Goal: Navigation & Orientation: Find specific page/section

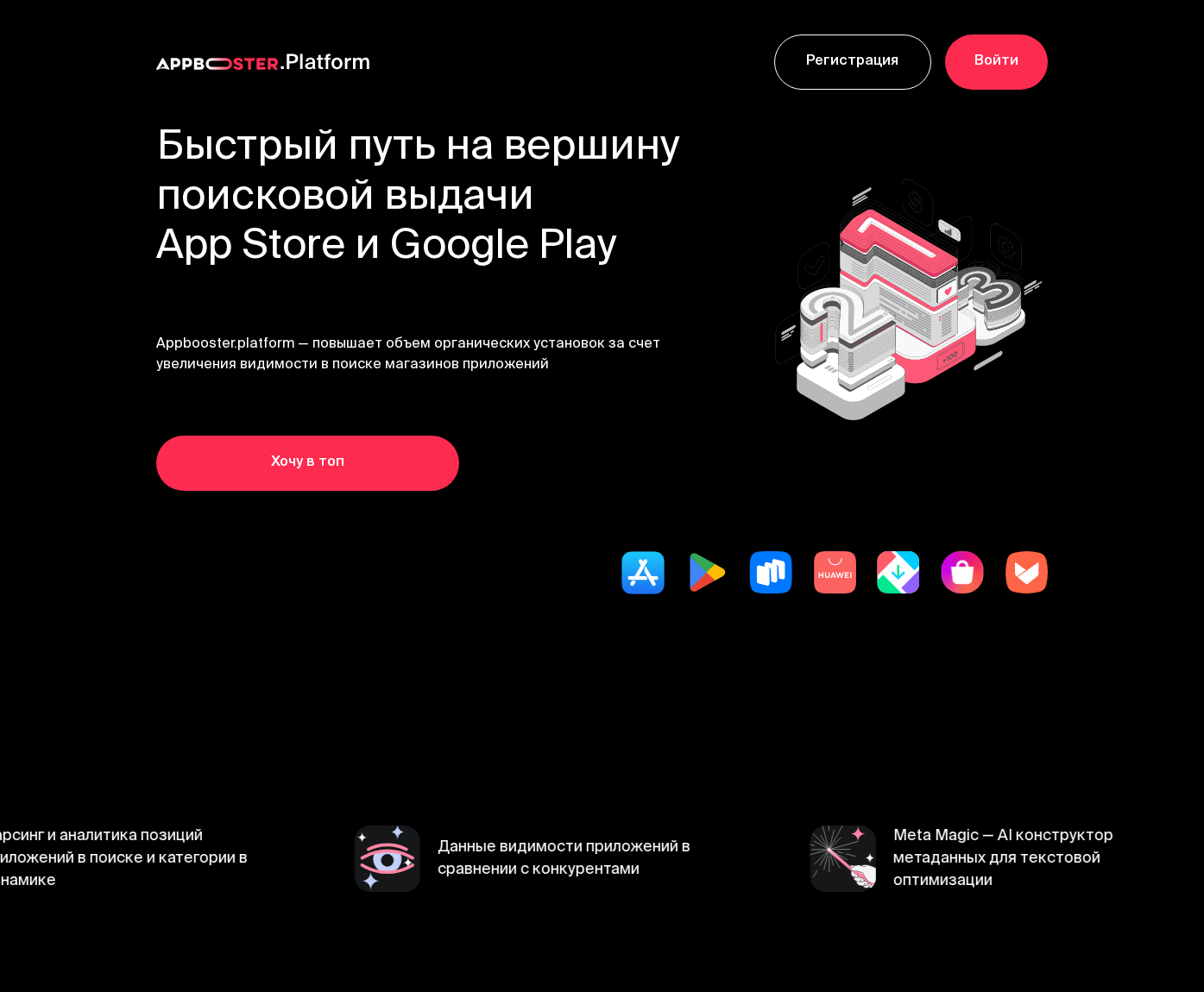
scroll to position [-2, 0]
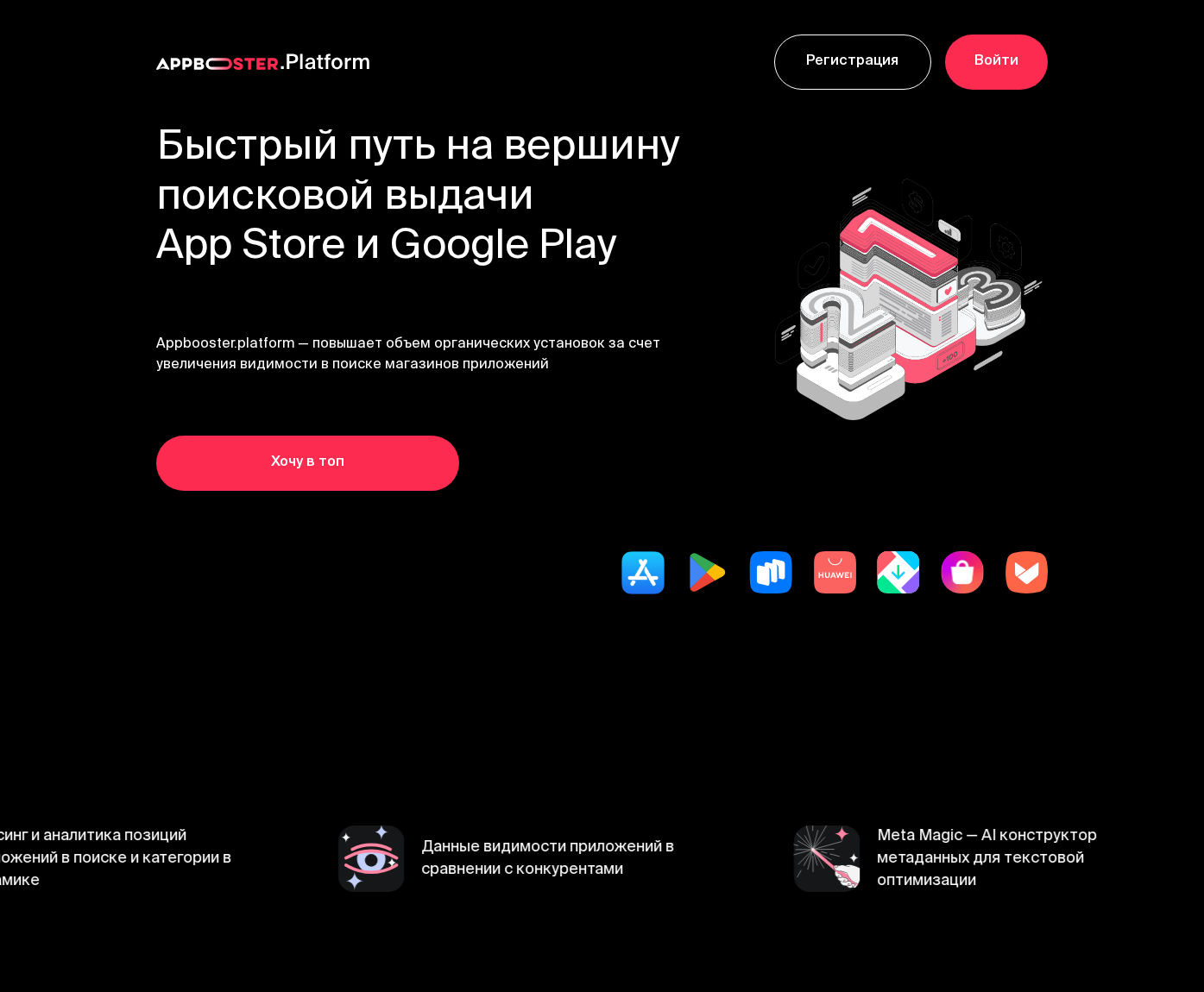
click at [408, 216] on h1 "Быстрый путь на вершину поисковой выдачи App Store и Google Play" at bounding box center [418, 198] width 525 height 149
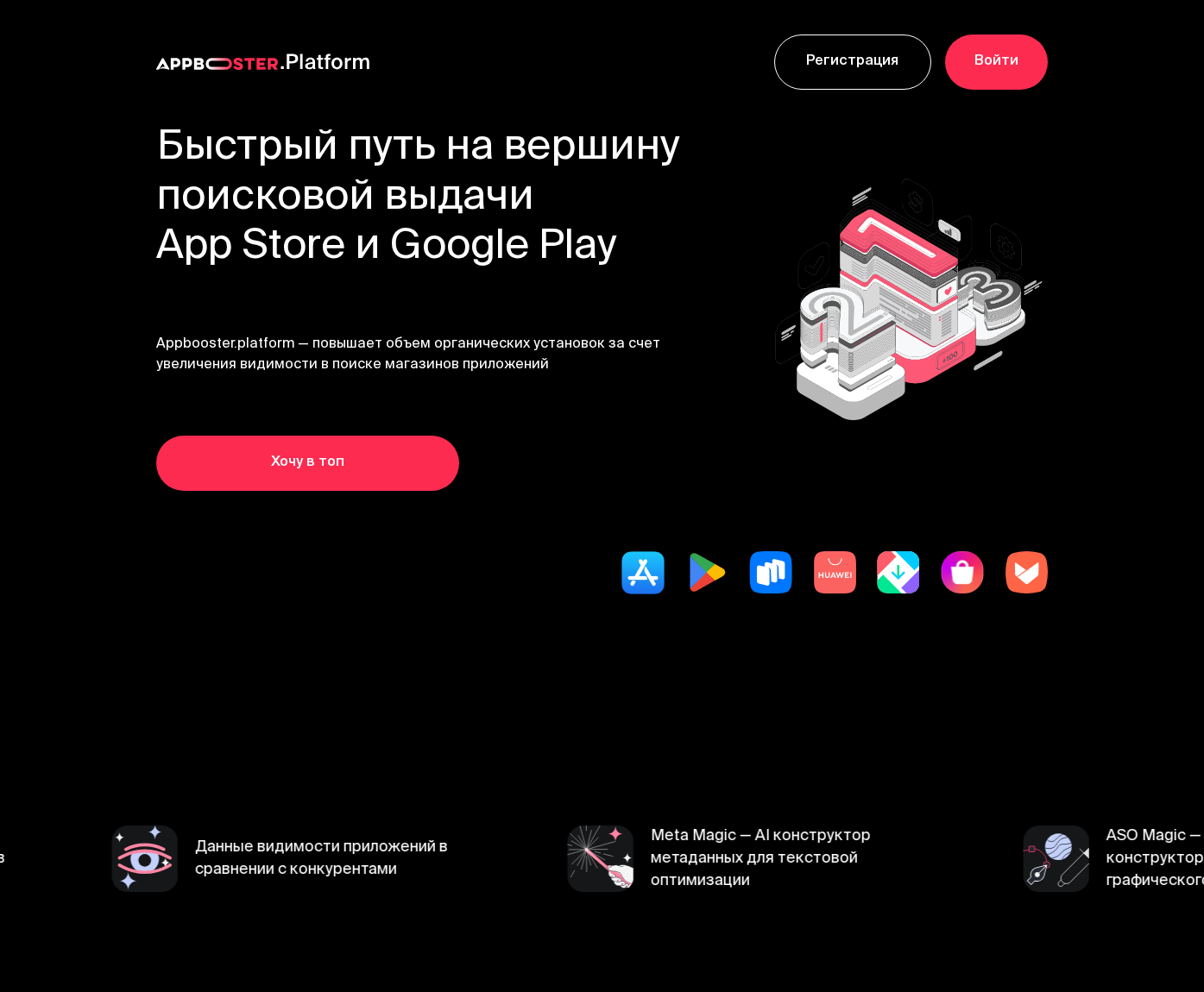
click at [585, 311] on div "Быстрый путь на вершину поисковой выдачи App Store и Google Play Appbooster.pla…" at bounding box center [418, 307] width 525 height 367
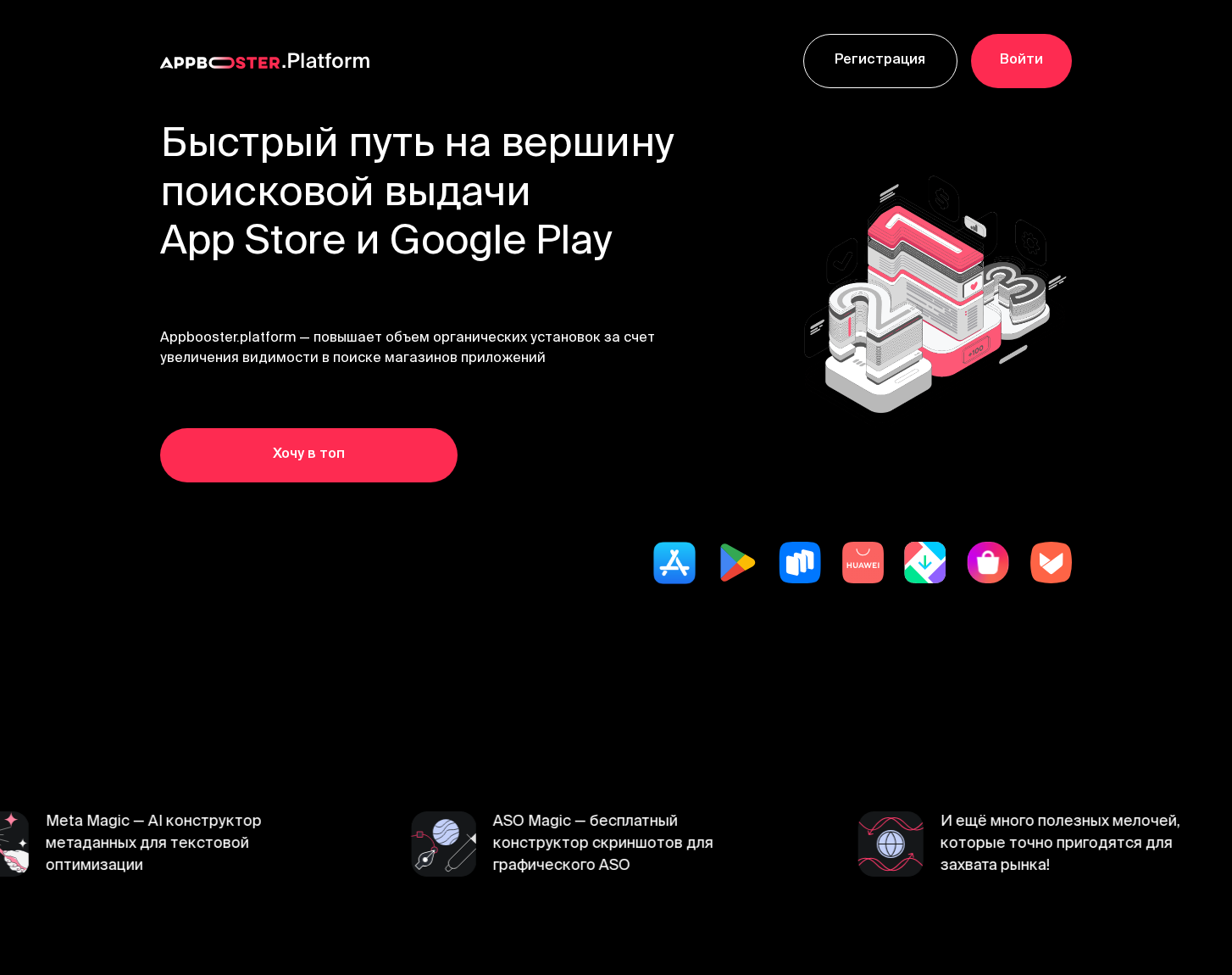
click at [690, 224] on div "Быстрый путь на вершину поисковой выдачи App Store и Google Play Appbooster.pla…" at bounding box center [616, 302] width 912 height 361
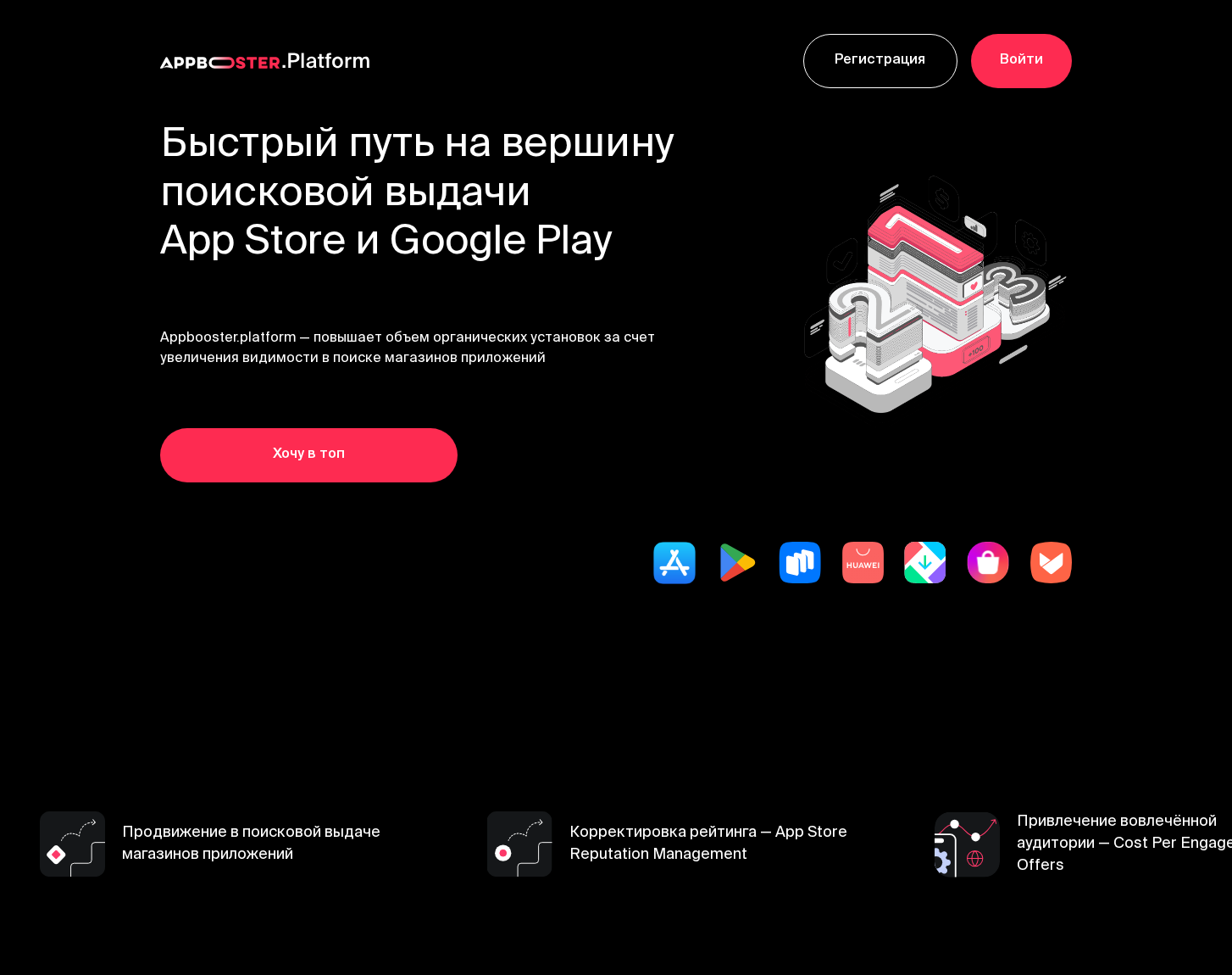
click at [727, 334] on div "Быстрый путь на вершину поисковой выдачи App Store и Google Play Appbooster.pla…" at bounding box center [616, 302] width 912 height 361
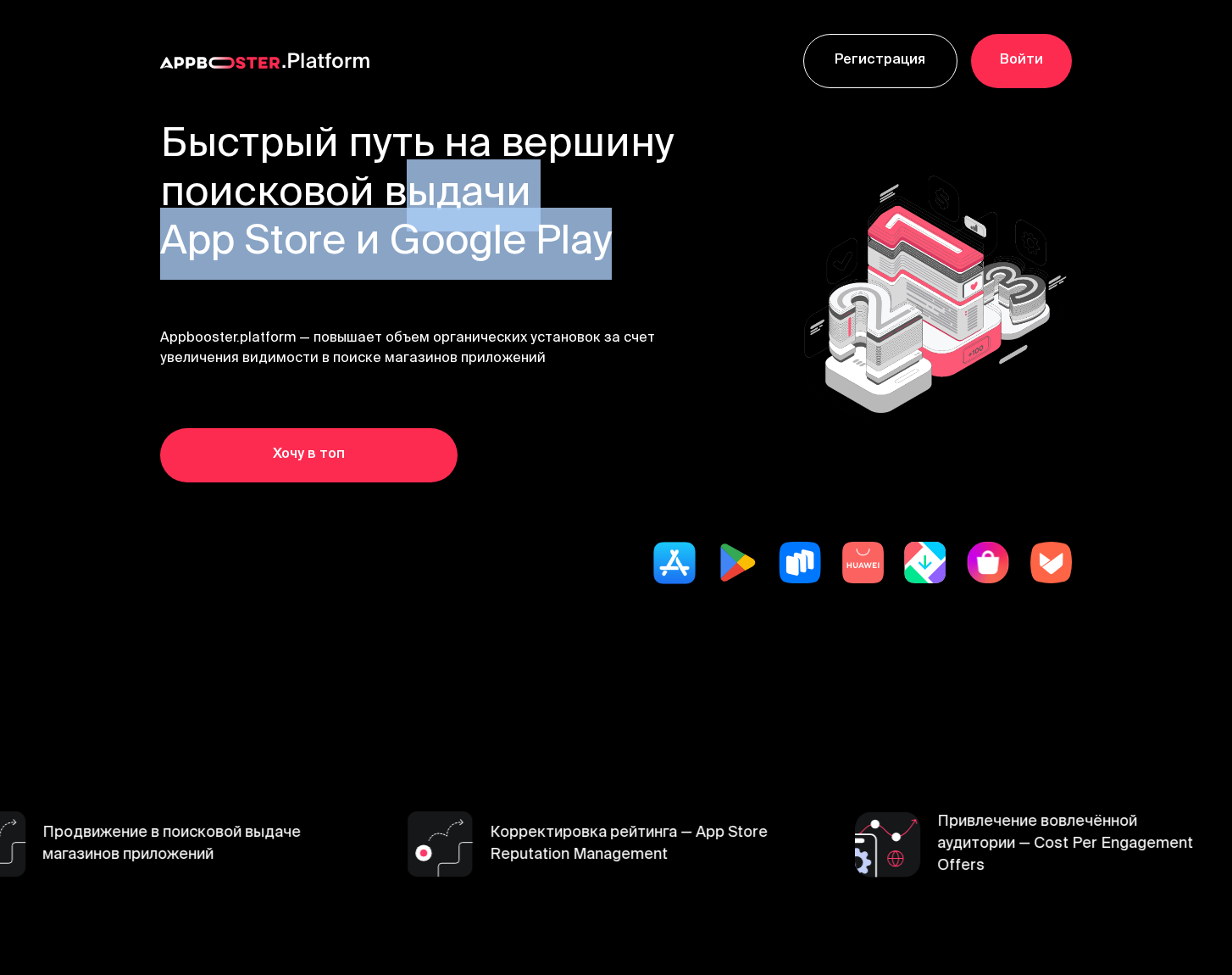
drag, startPoint x: 382, startPoint y: 190, endPoint x: 602, endPoint y: 255, distance: 229.4
click at [602, 255] on h1 "Быстрый путь на вершину поисковой выдачи App Store и Google Play" at bounding box center [418, 195] width 515 height 146
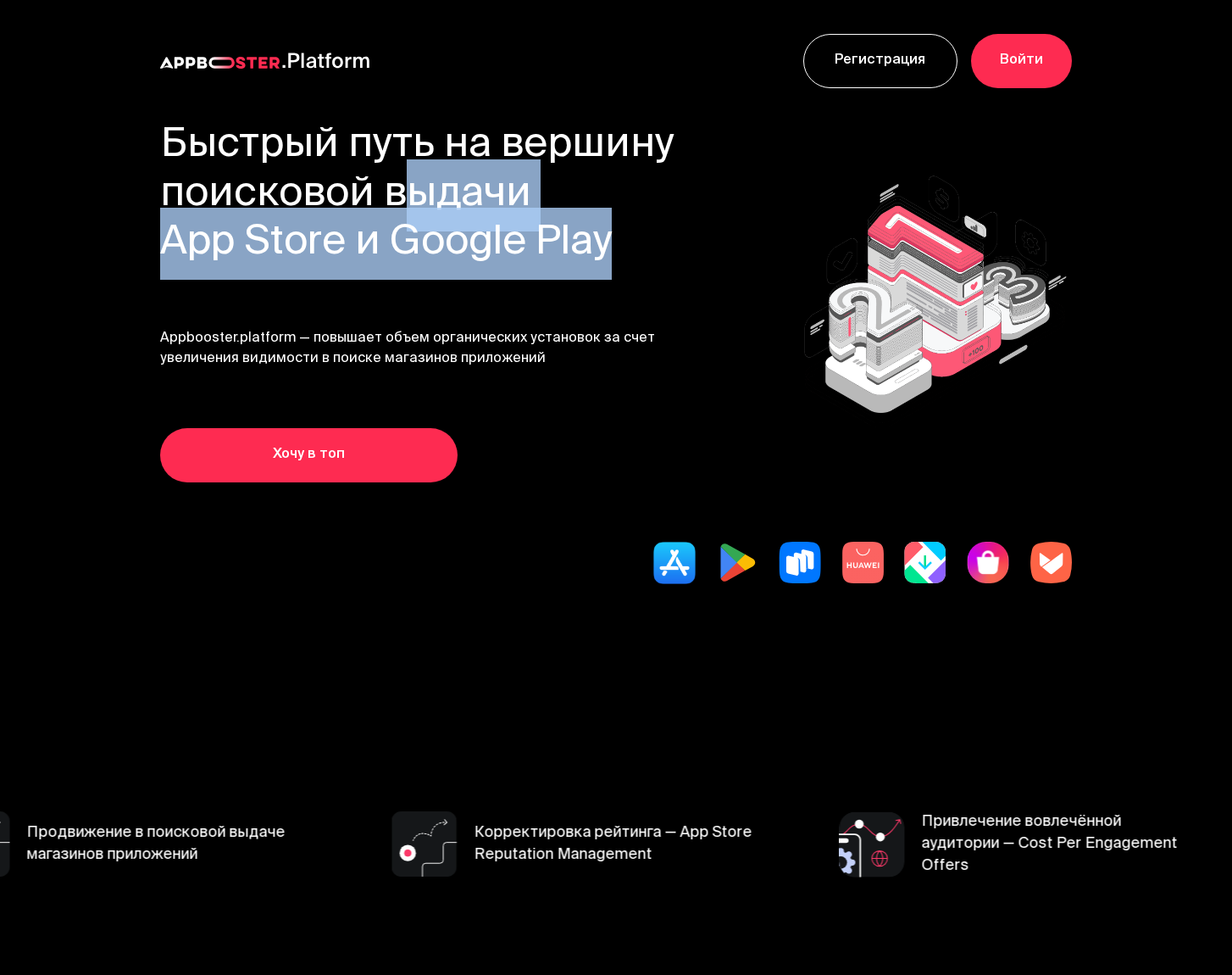
click at [554, 281] on div "Быстрый путь на вершину поисковой выдачи App Store и Google Play Appbooster.pla…" at bounding box center [418, 302] width 515 height 361
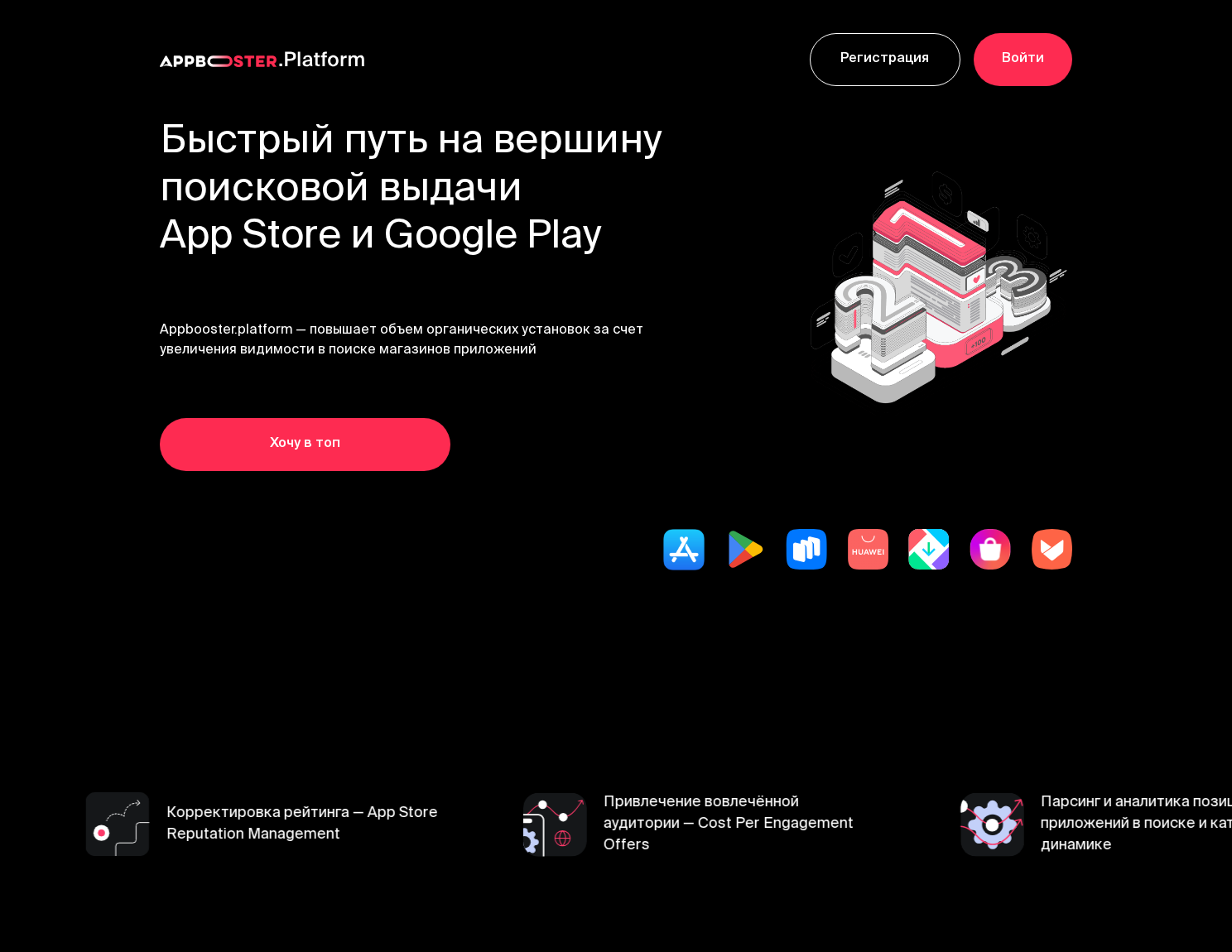
click at [416, 197] on h1 "Быстрый путь на вершину поисковой выдачи App Store и Google Play" at bounding box center [412, 190] width 504 height 143
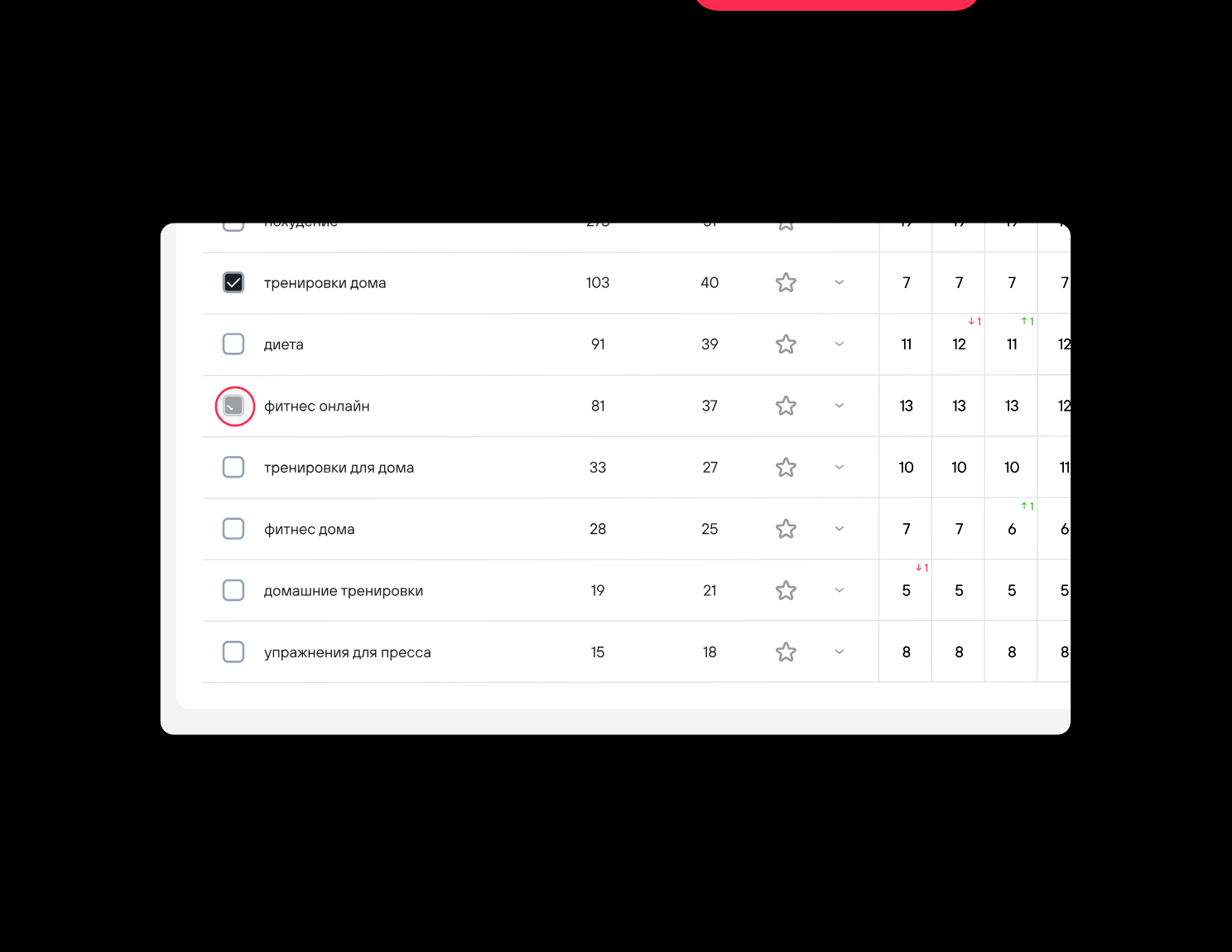
scroll to position [4625, 0]
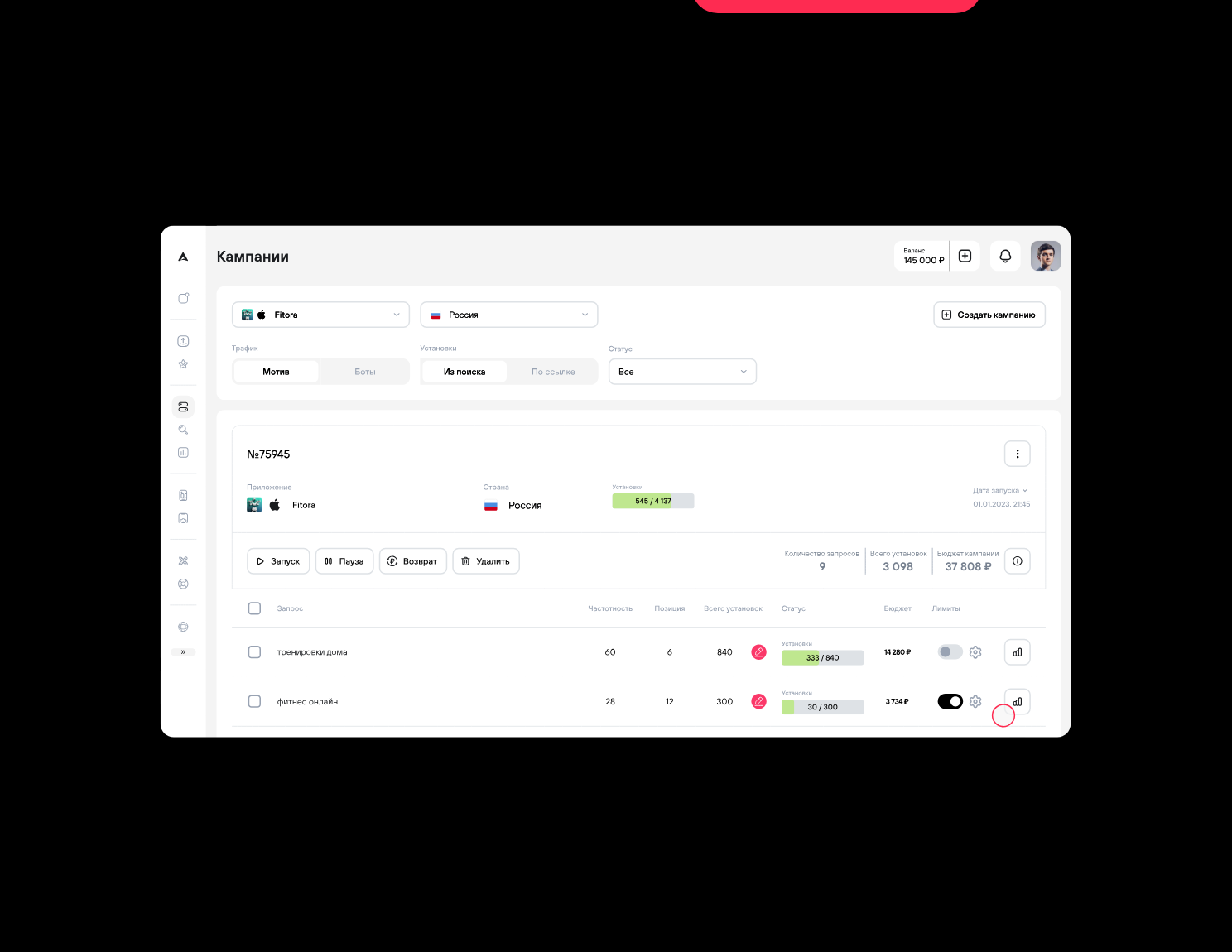
click at [438, 404] on icon at bounding box center [1173, 503] width 1912 height 1638
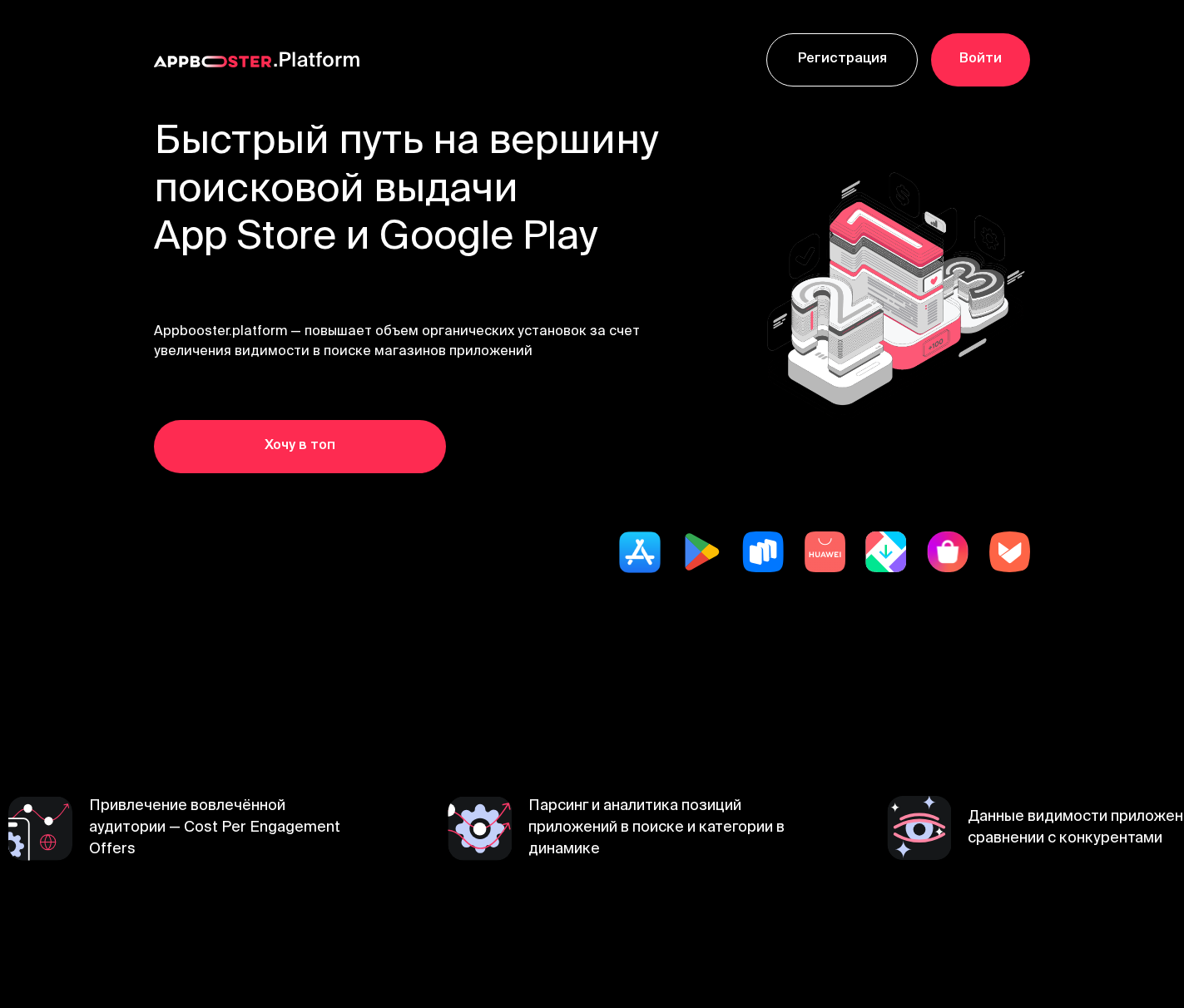
drag, startPoint x: 152, startPoint y: 130, endPoint x: 684, endPoint y: 267, distance: 549.4
click at [684, 267] on section "Быстрый путь на вершину поисковой выдачи App Store и Google Play Appbooster.pla…" at bounding box center [592, 400] width 1184 height 560
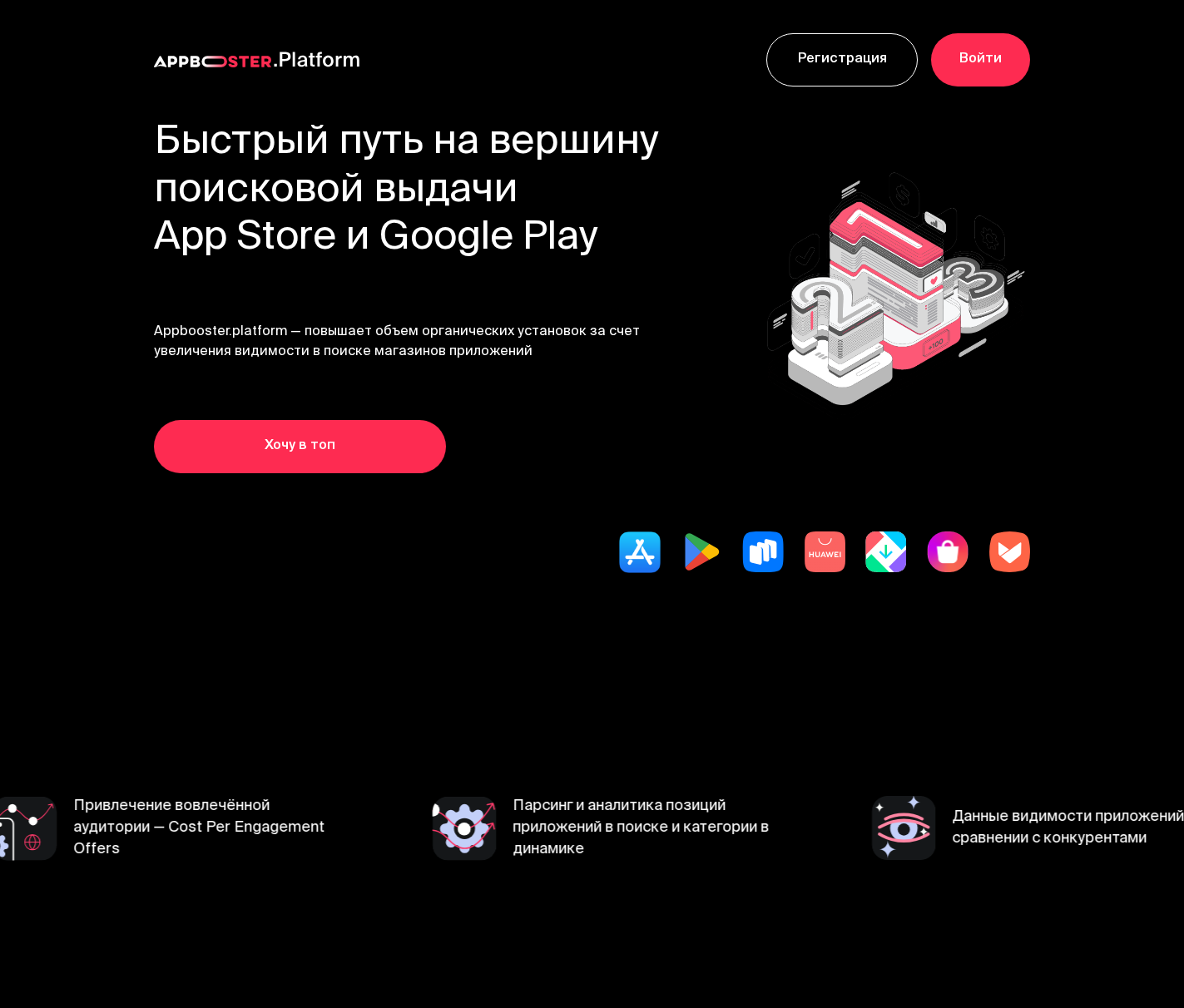
click at [697, 194] on div "Быстрый путь на вершину поисковой выдачи App Store и Google Play Appbooster.pla…" at bounding box center [592, 296] width 877 height 354
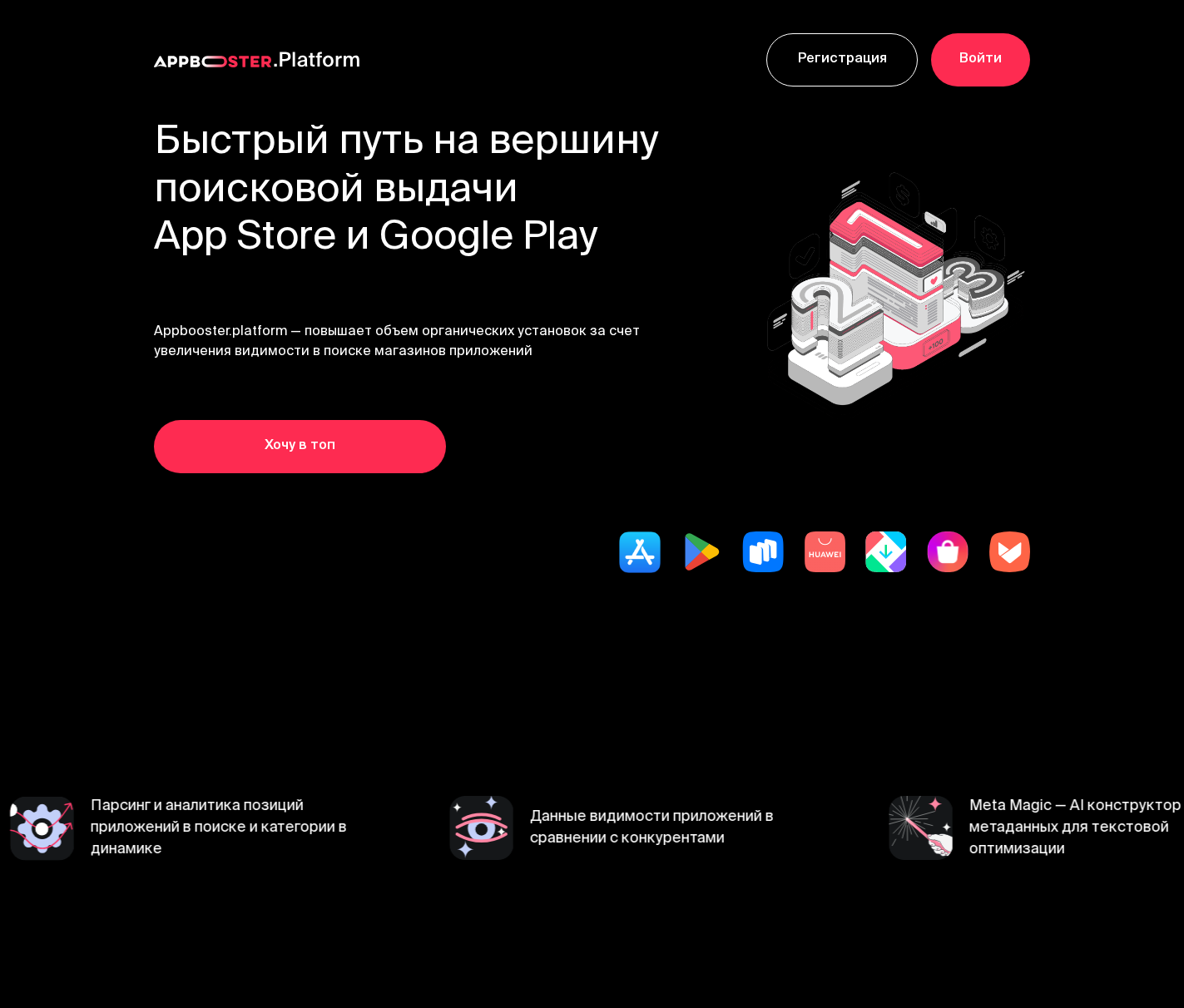
drag, startPoint x: 154, startPoint y: 140, endPoint x: 625, endPoint y: 263, distance: 486.8
click at [625, 263] on div "Быстрый путь на вершину поисковой выдачи App Store и Google Play Appbooster.pla…" at bounding box center [406, 296] width 506 height 354
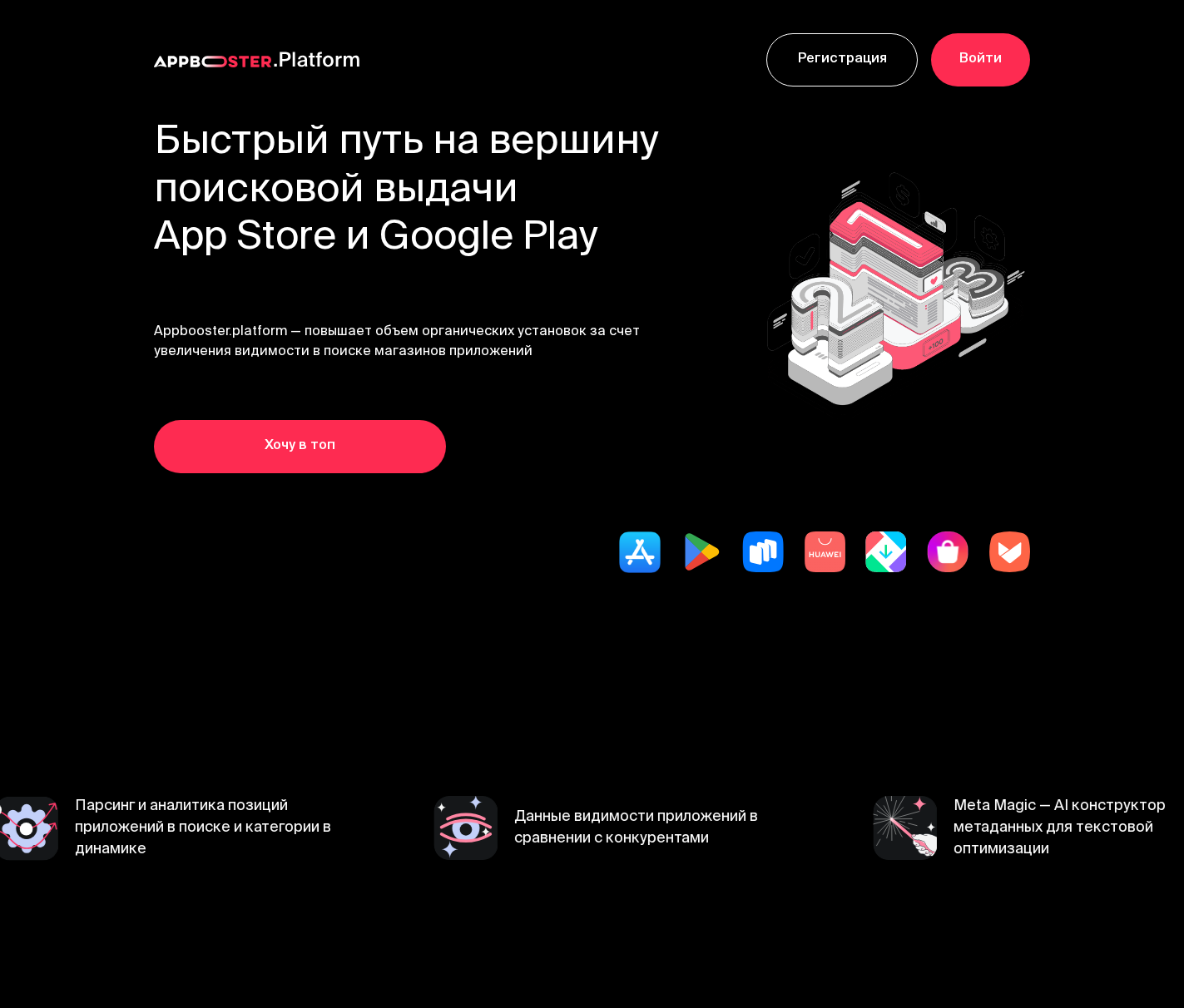
click at [643, 244] on h1 "Быстрый путь на вершину поисковой выдачи App Store и Google Play" at bounding box center [406, 191] width 506 height 144
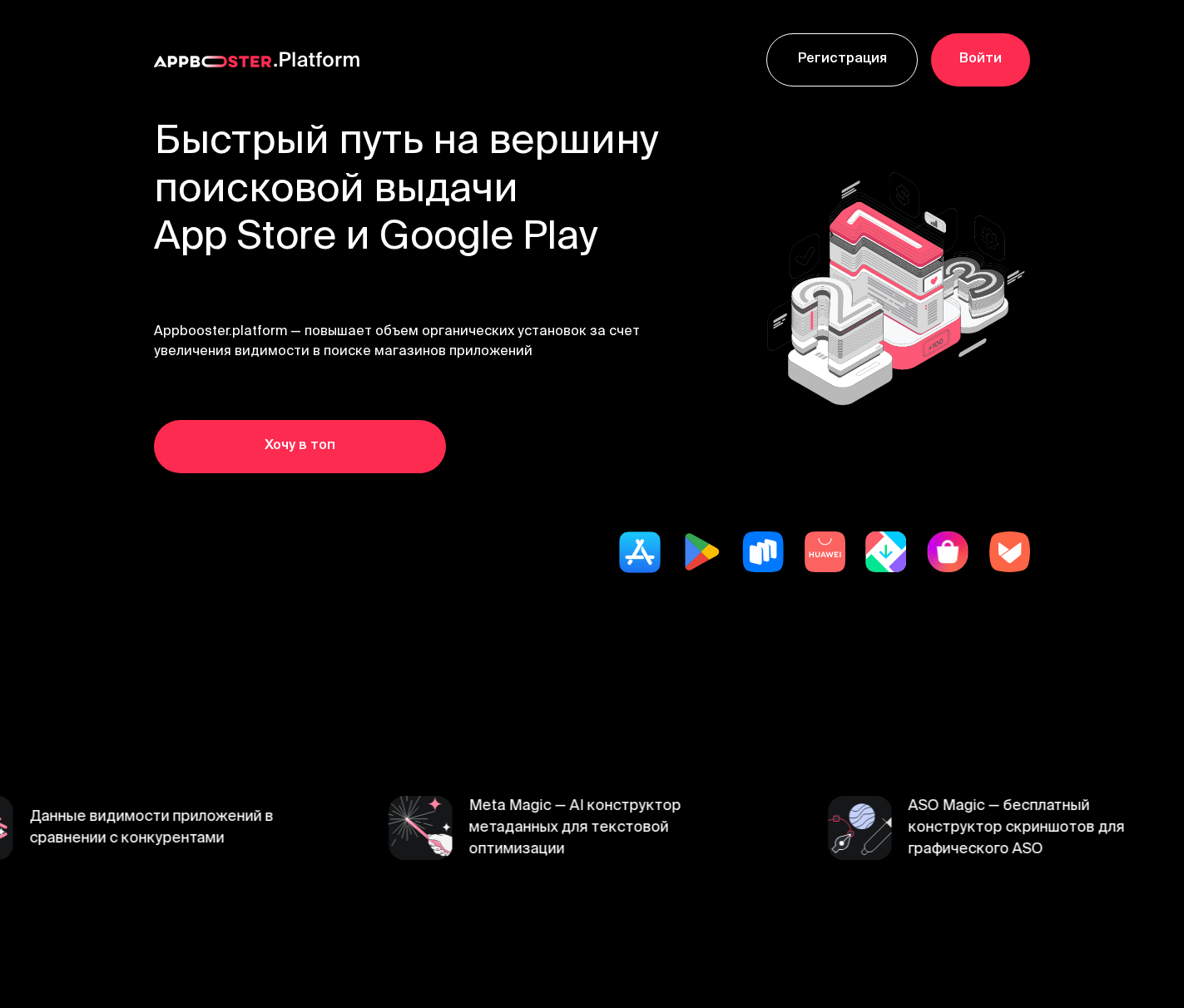
click at [698, 279] on div "Быстрый путь на вершину поисковой выдачи App Store и Google Play Appbooster.pla…" at bounding box center [592, 296] width 877 height 354
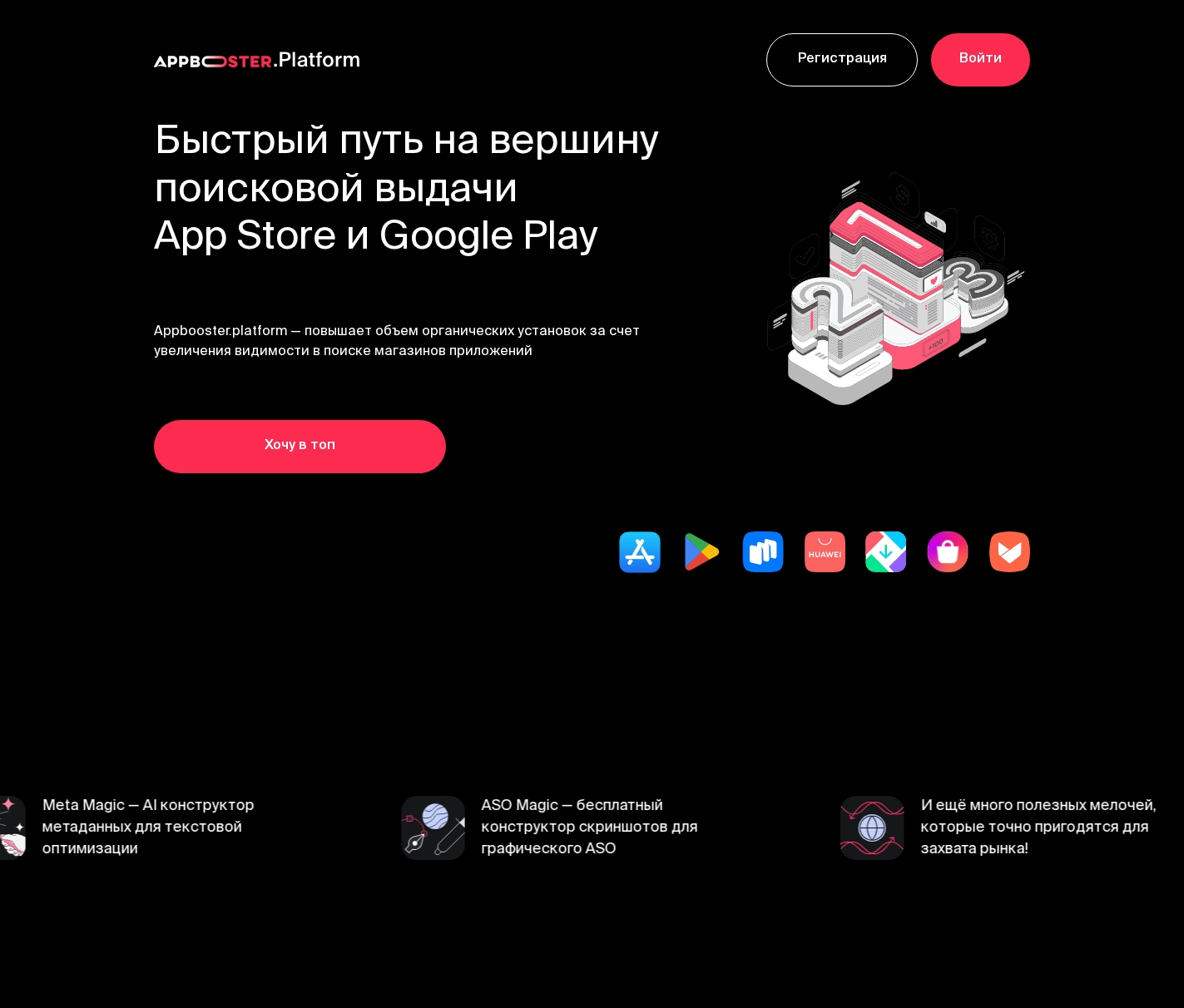
click at [559, 241] on h1 "Быстрый путь на вершину поисковой выдачи App Store и Google Play" at bounding box center [406, 191] width 506 height 144
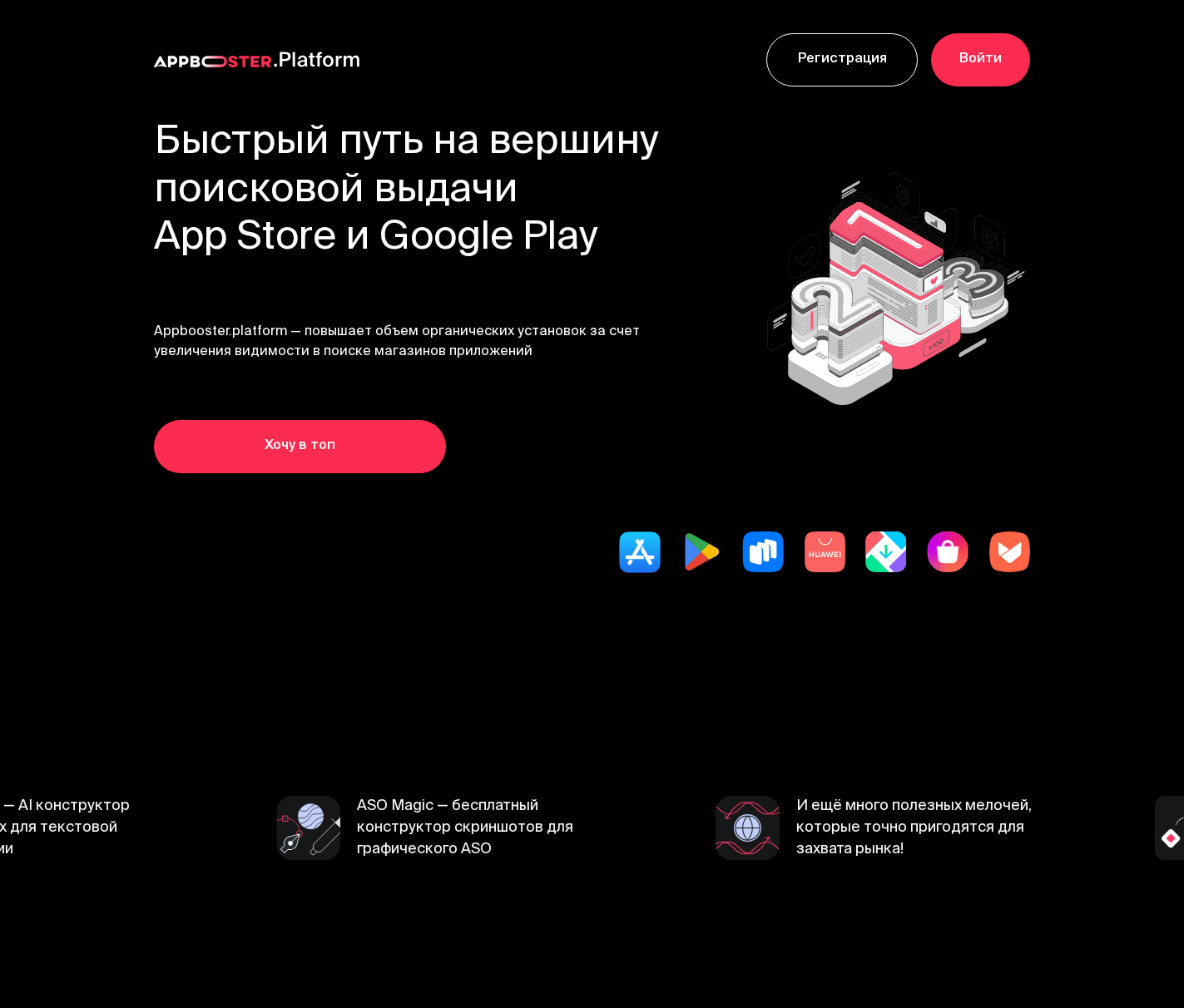
drag, startPoint x: 152, startPoint y: 130, endPoint x: 676, endPoint y: 280, distance: 545.0
click at [676, 280] on section "Быстрый путь на вершину поисковой выдачи App Store и Google Play Appbooster.pla…" at bounding box center [592, 400] width 1184 height 560
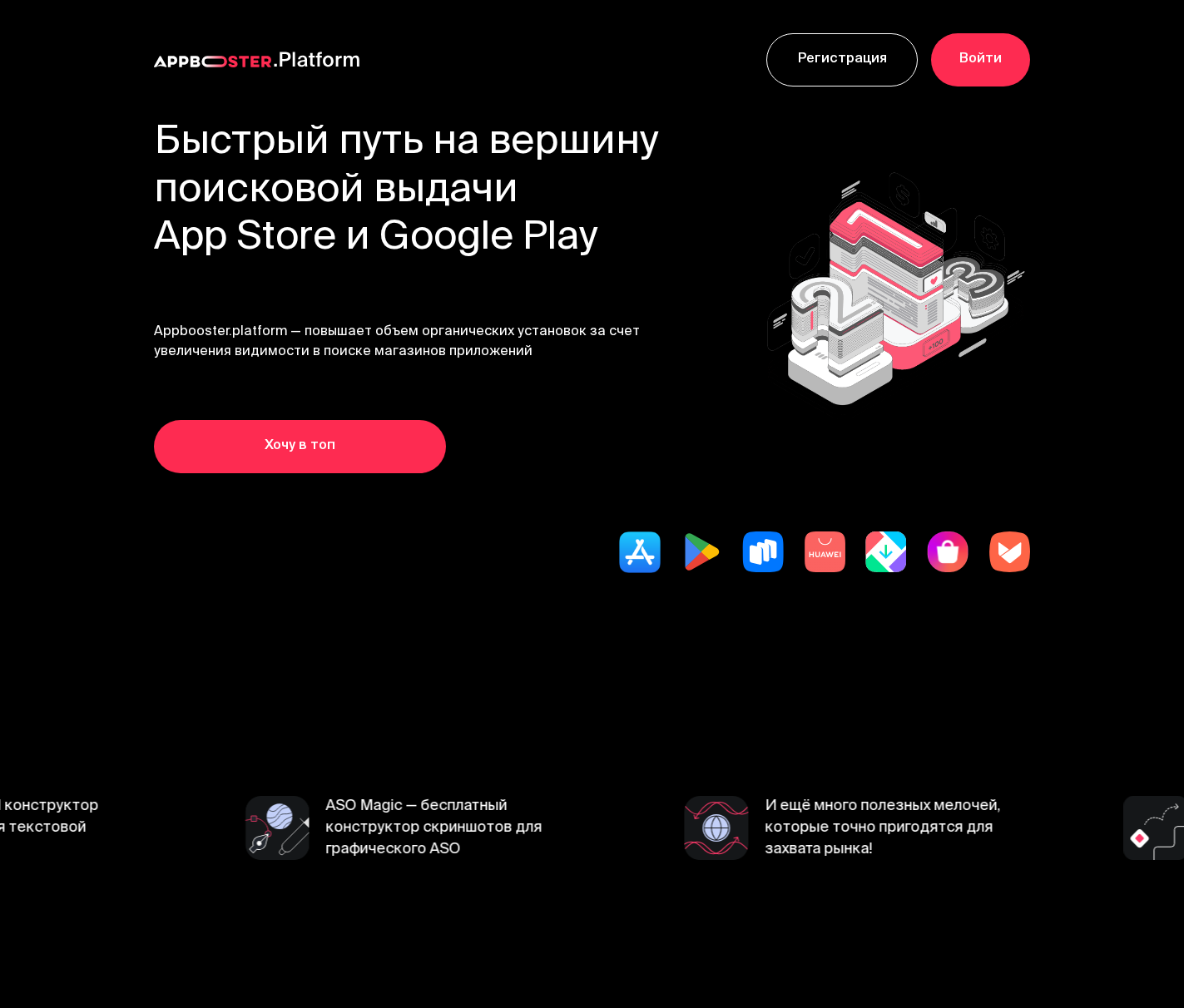
click at [697, 243] on div "Быстрый путь на вершину поисковой выдачи App Store и Google Play Appbooster.pla…" at bounding box center [592, 296] width 877 height 354
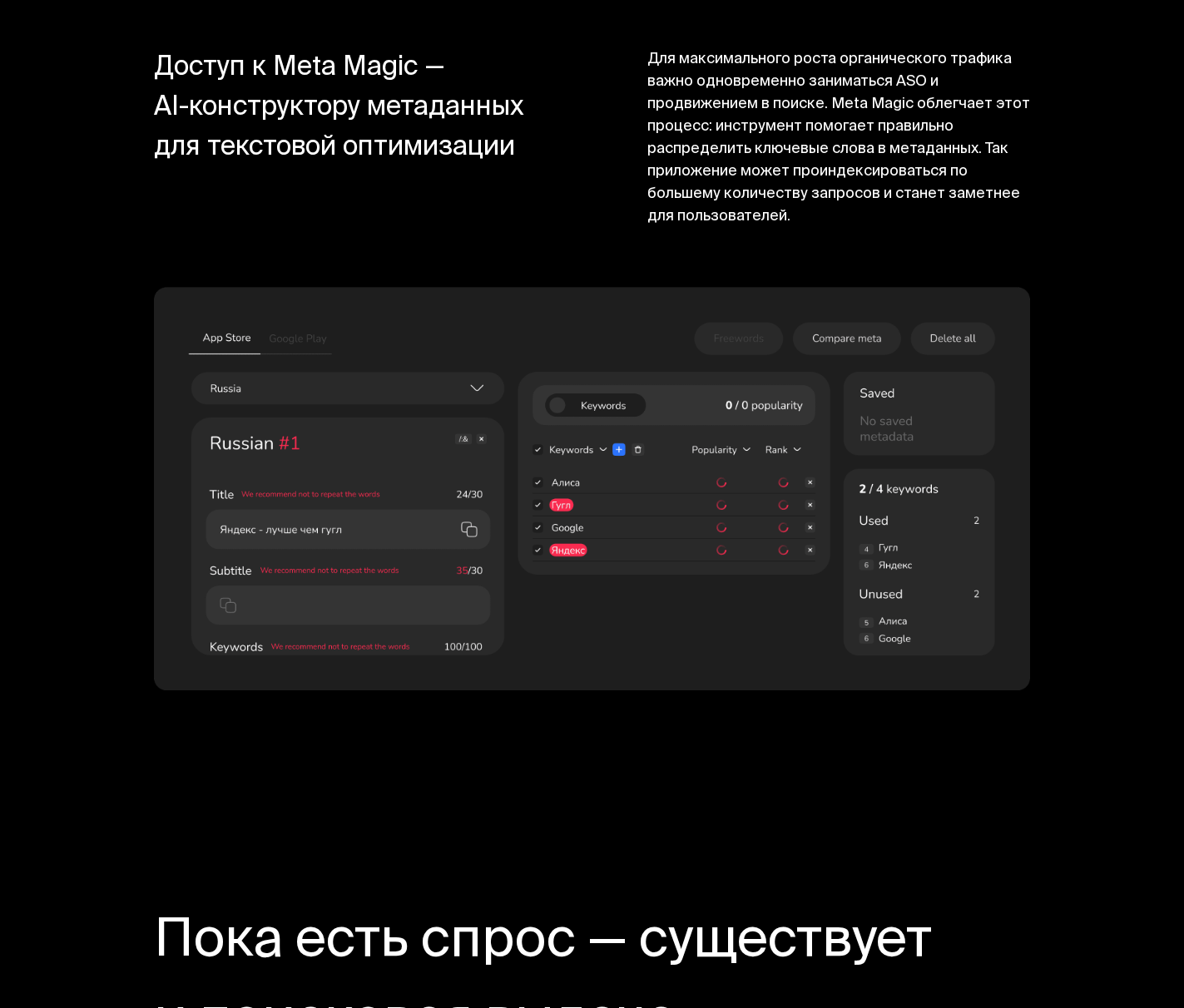
scroll to position [15064, 0]
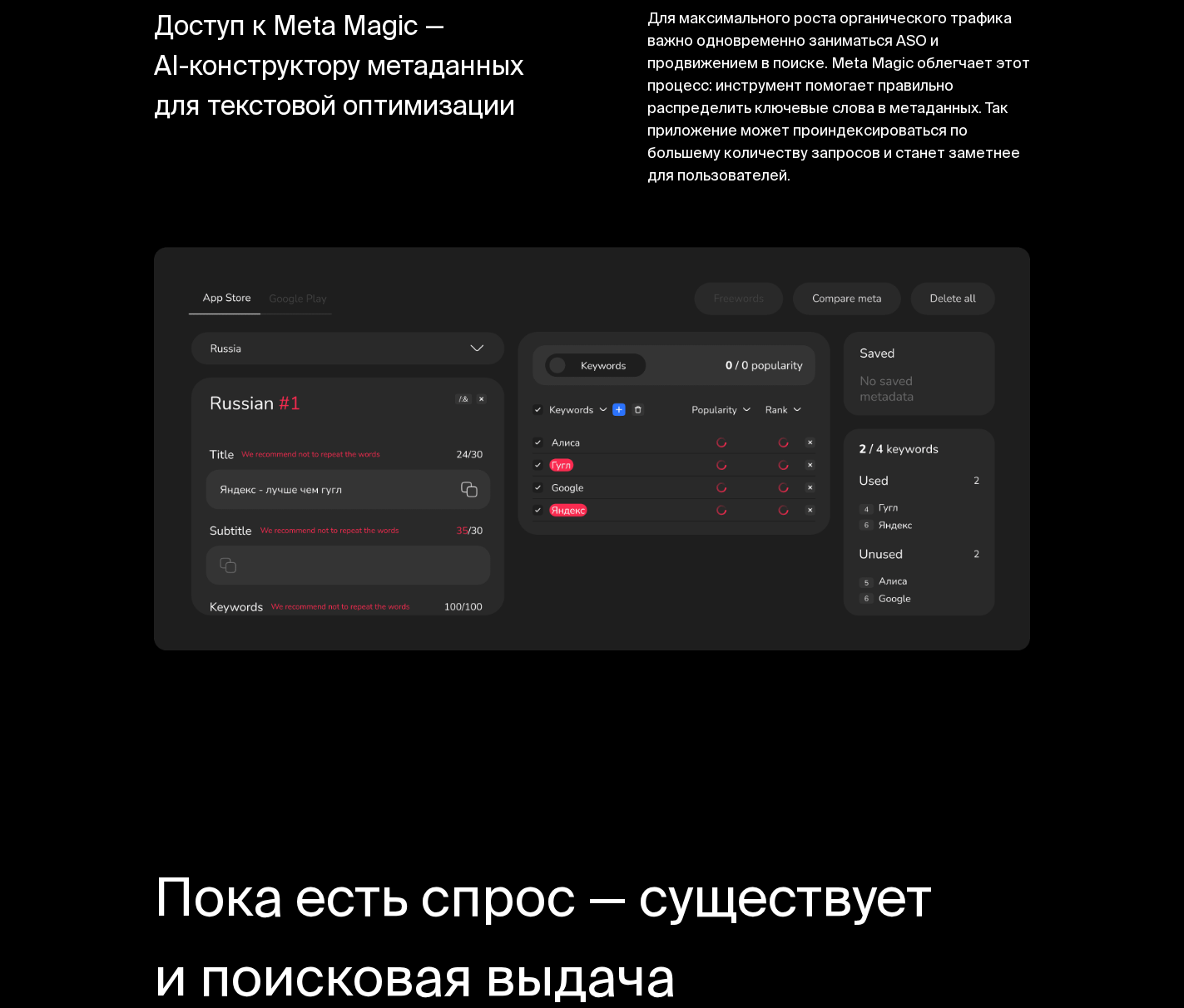
click at [501, 423] on img at bounding box center [592, 448] width 877 height 403
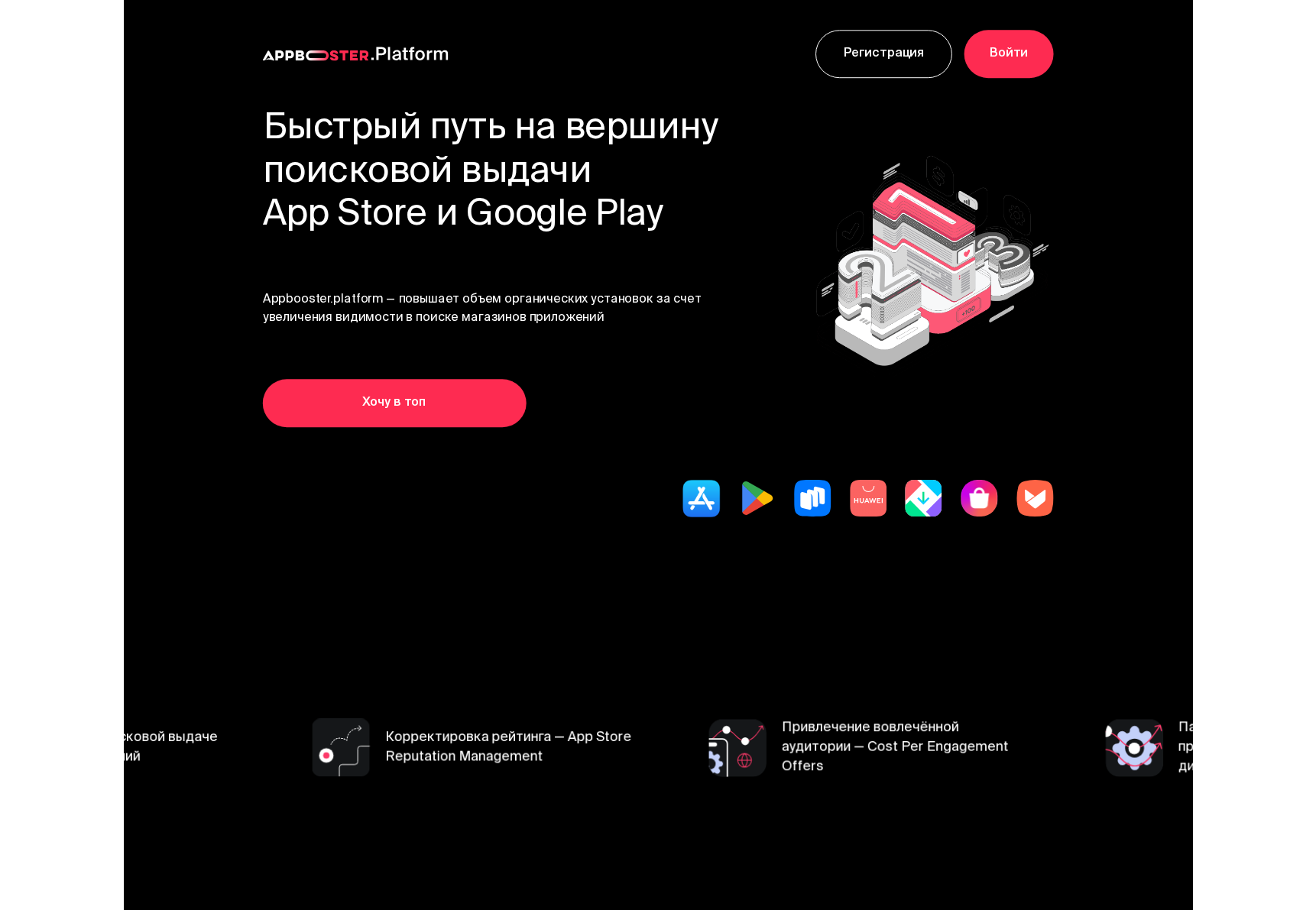
scroll to position [0, 0]
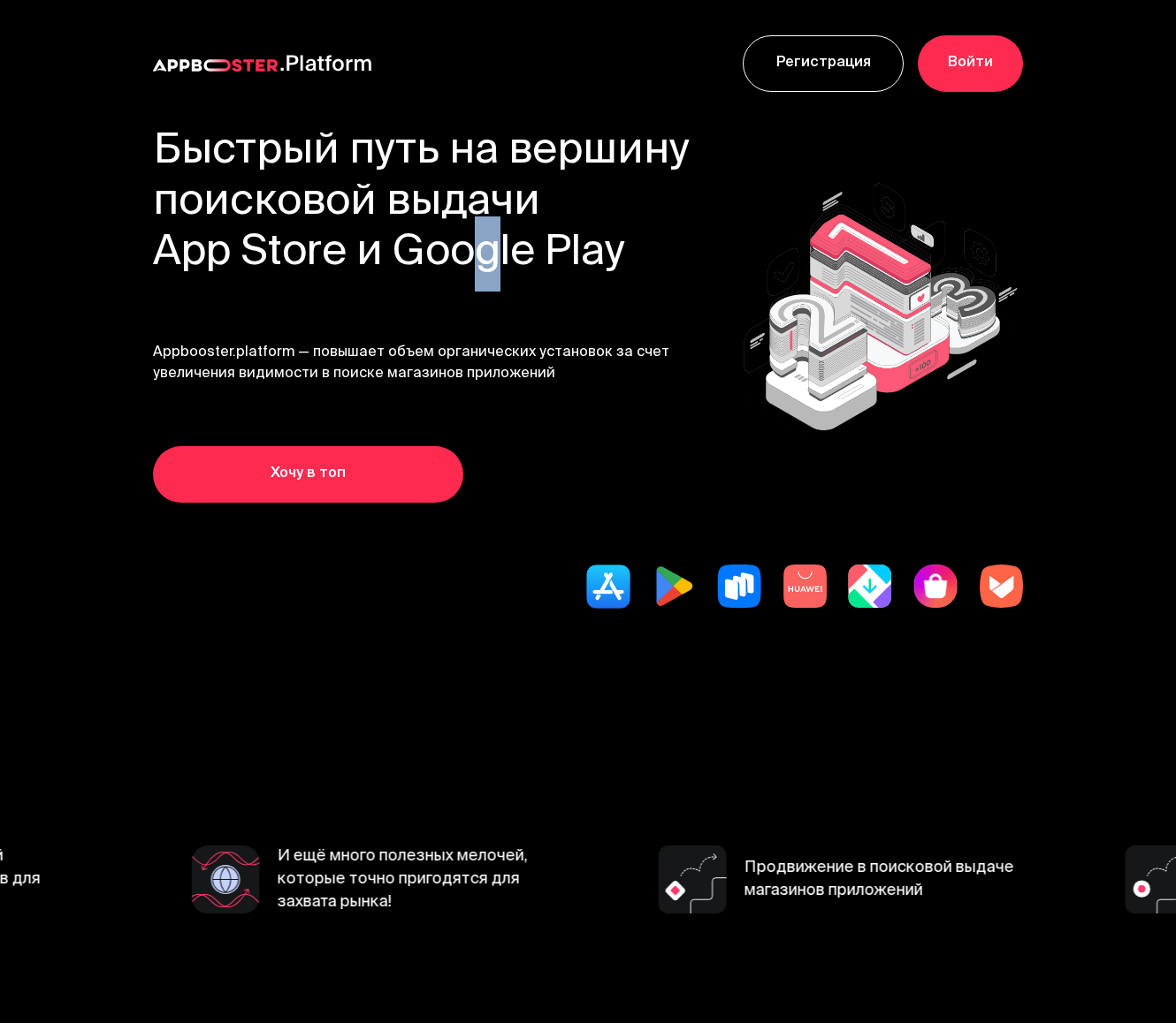
click at [464, 229] on h1 "Быстрый путь на вершину поисковой выдачи App Store и Google Play" at bounding box center [421, 203] width 537 height 153
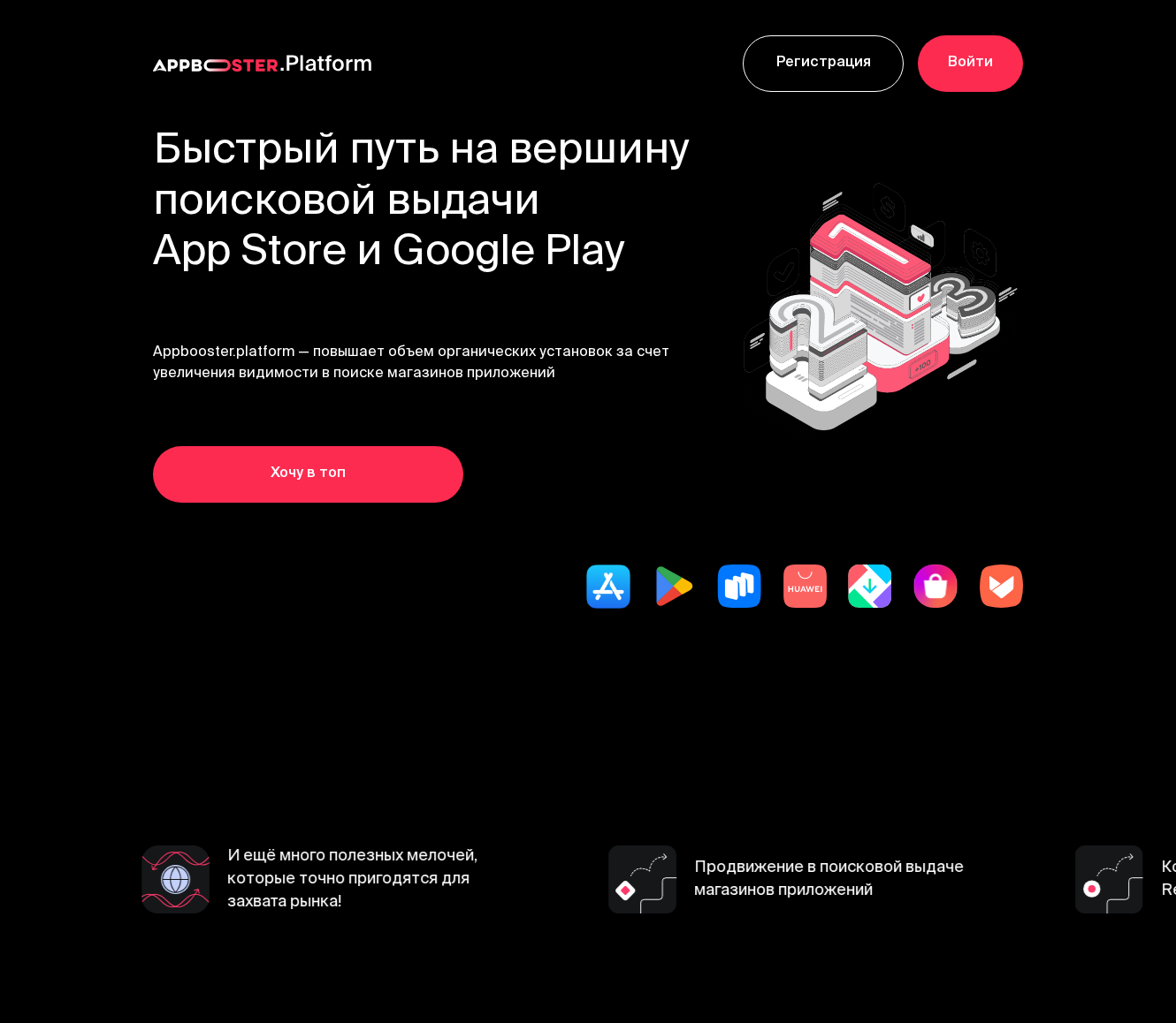
click at [230, 262] on h1 "Быстрый путь на вершину поисковой выдачи App Store и Google Play" at bounding box center [421, 203] width 537 height 153
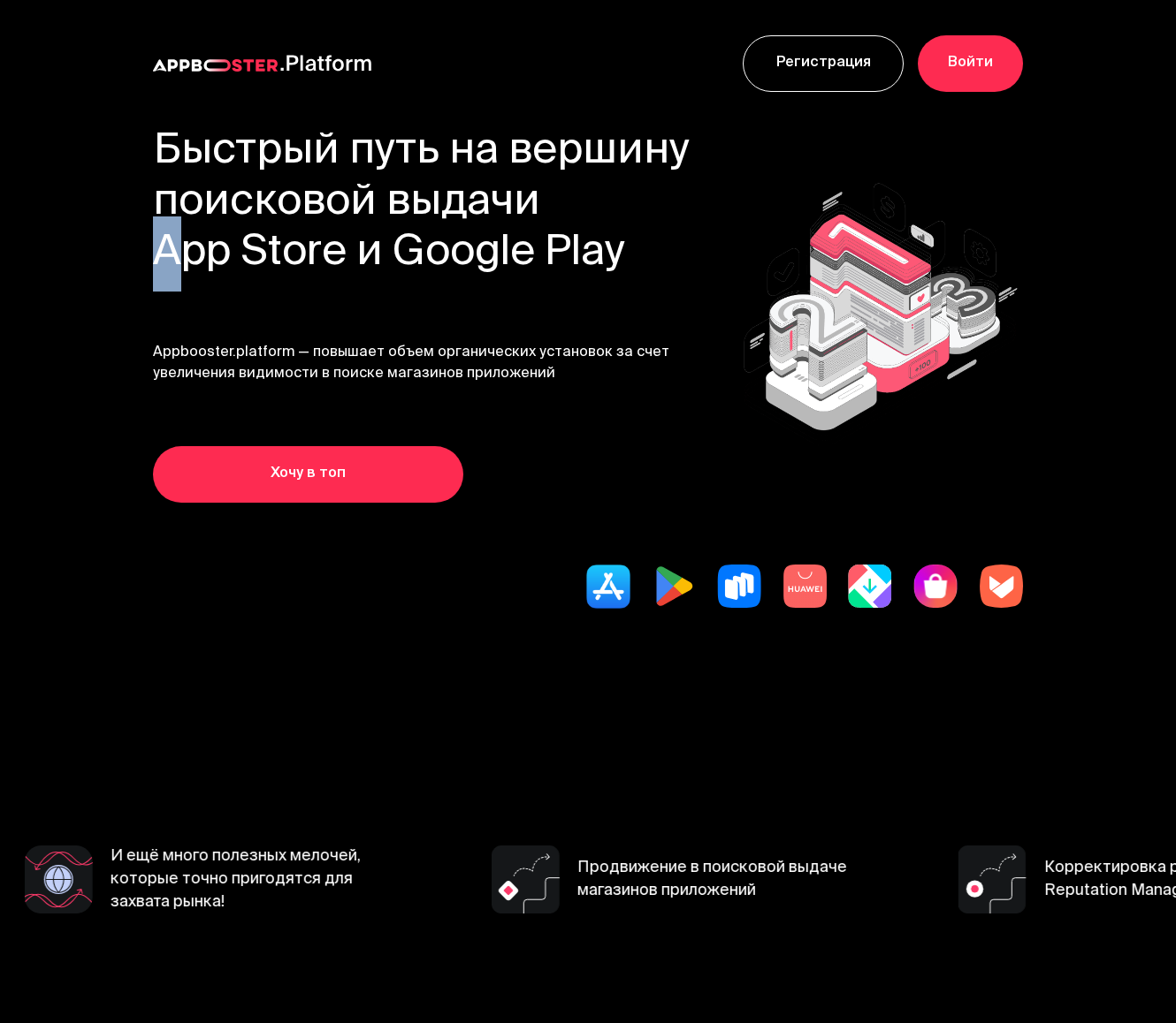
drag, startPoint x: 151, startPoint y: 254, endPoint x: 634, endPoint y: 220, distance: 484.2
click at [634, 220] on section "Быстрый путь на вершину поисковой выдачи App Store и Google Play Appbooster.pla…" at bounding box center [588, 425] width 1176 height 595
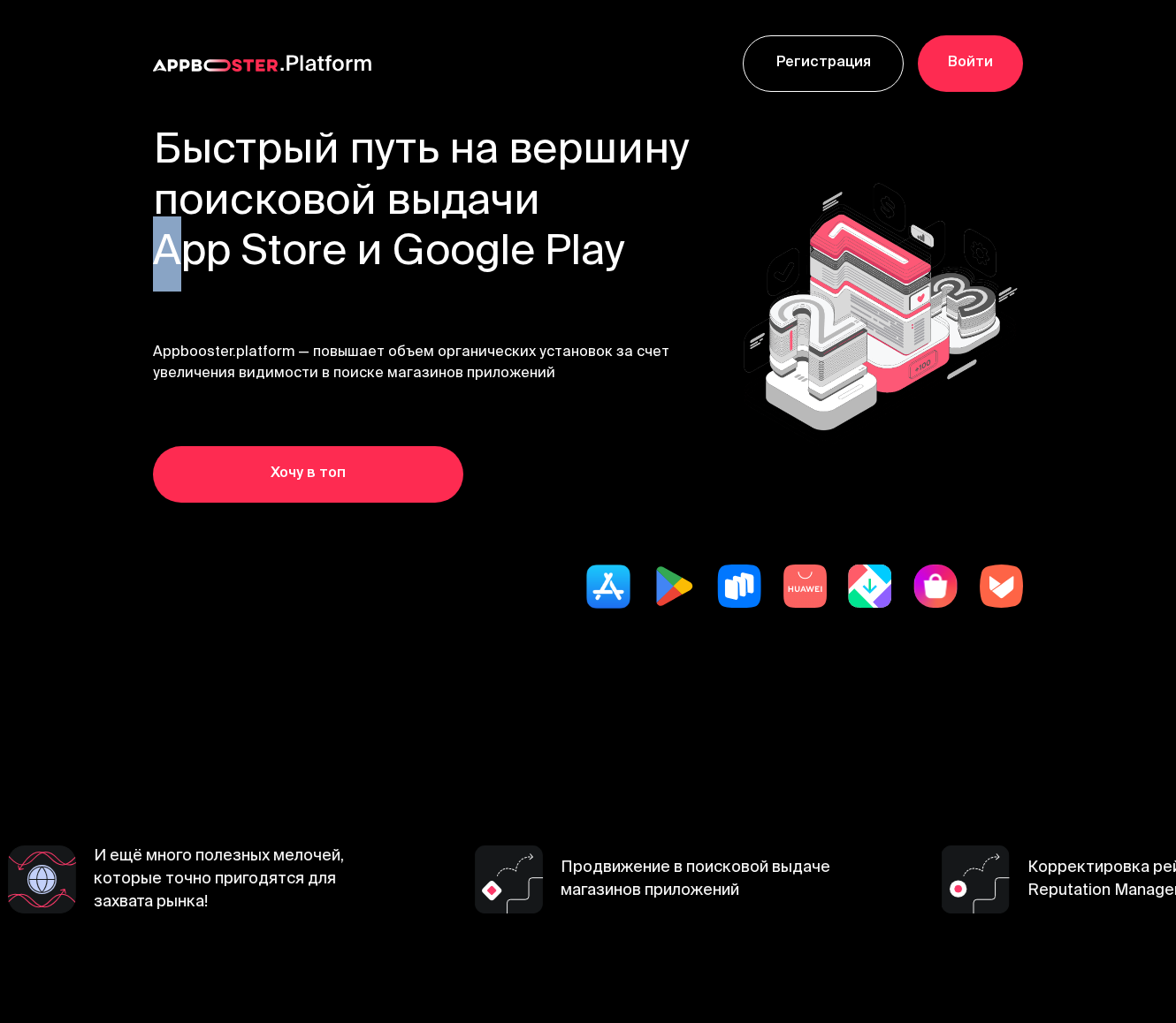
click at [567, 230] on h1 "Быстрый путь на вершину поисковой выдачи App Store и Google Play" at bounding box center [421, 203] width 537 height 153
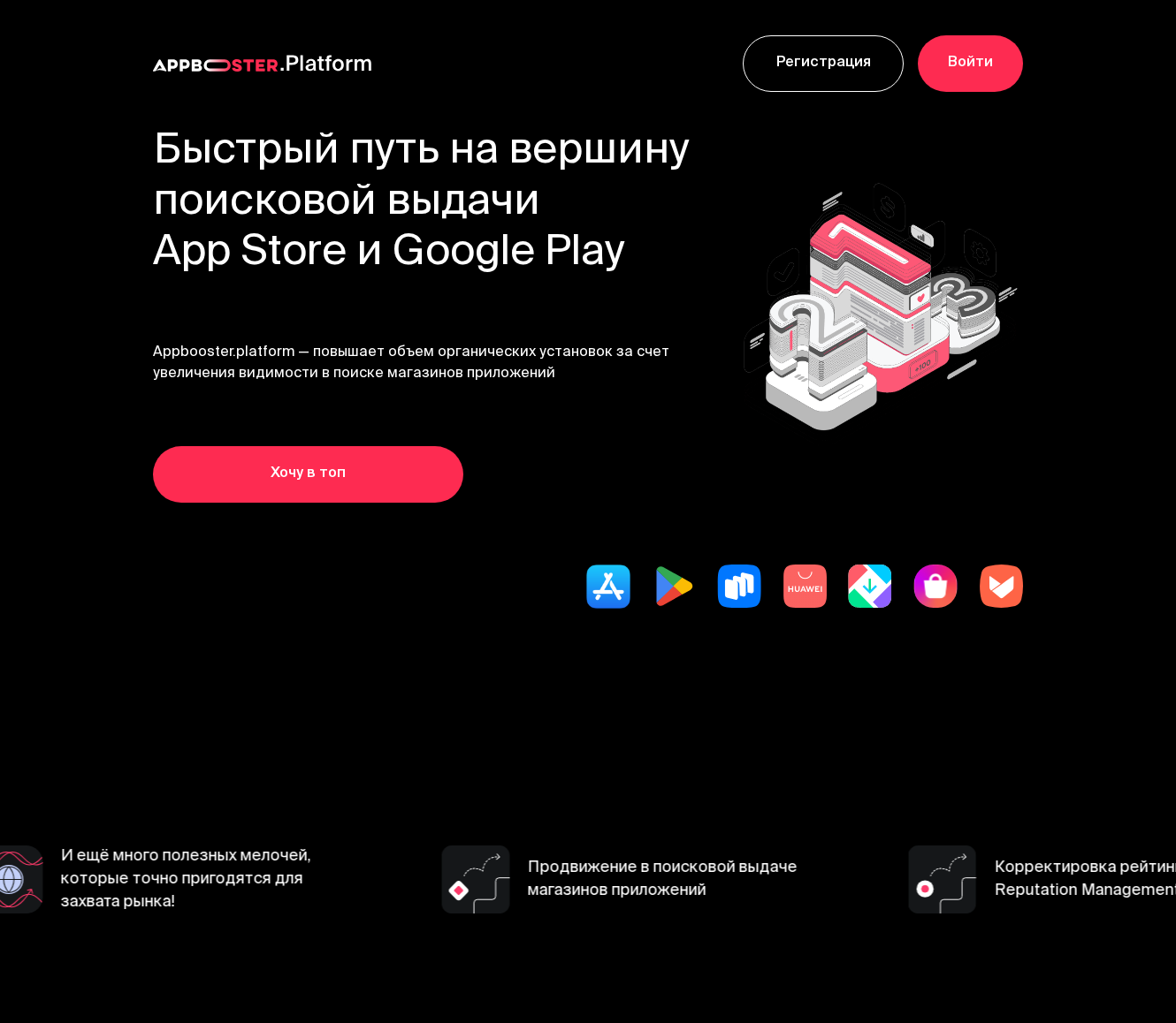
click at [469, 200] on h1 "Быстрый путь на вершину поисковой выдачи App Store и Google Play" at bounding box center [421, 203] width 537 height 153
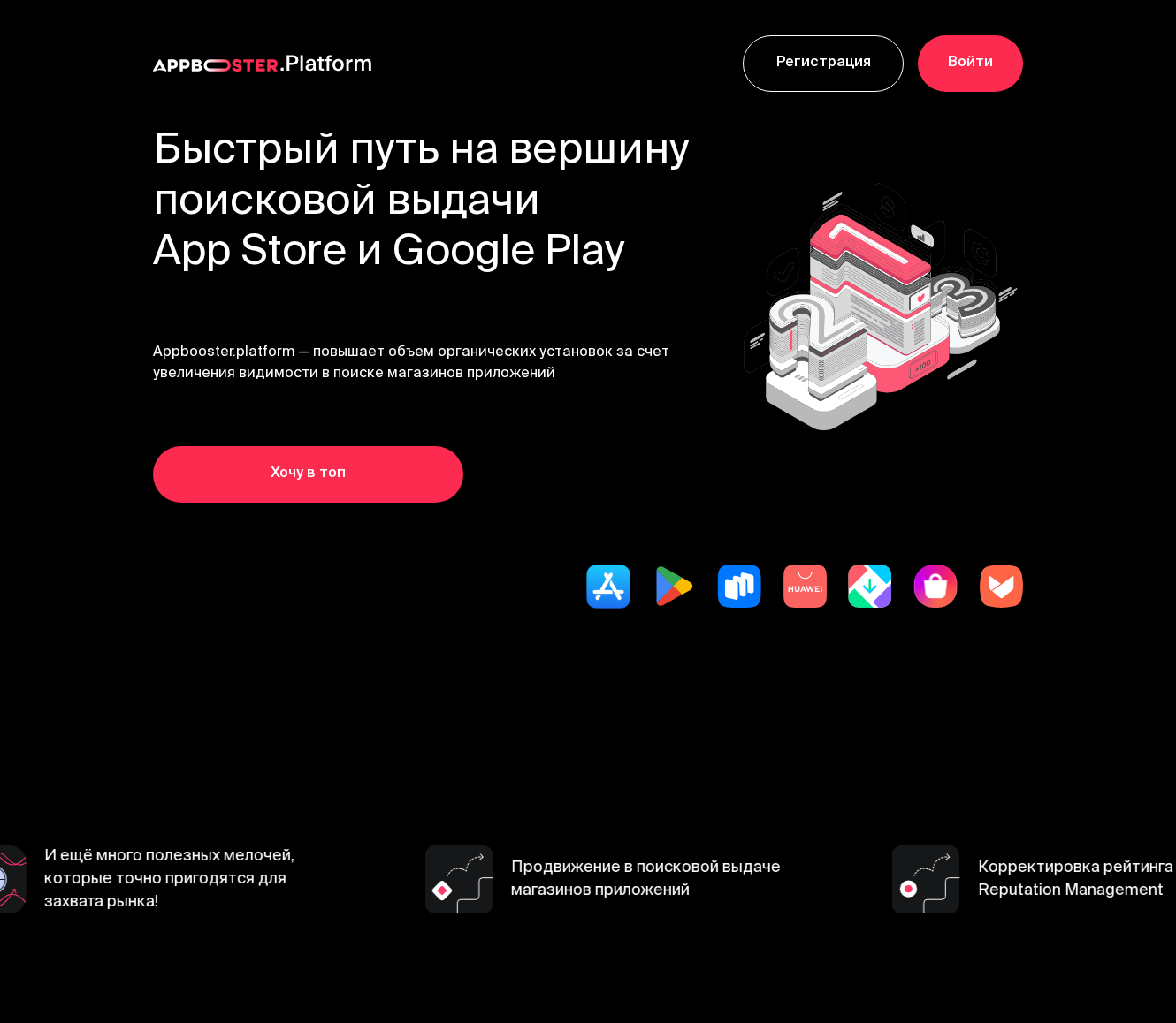
click at [469, 200] on h1 "Быстрый путь на вершину поисковой выдачи App Store и Google Play" at bounding box center [421, 203] width 537 height 153
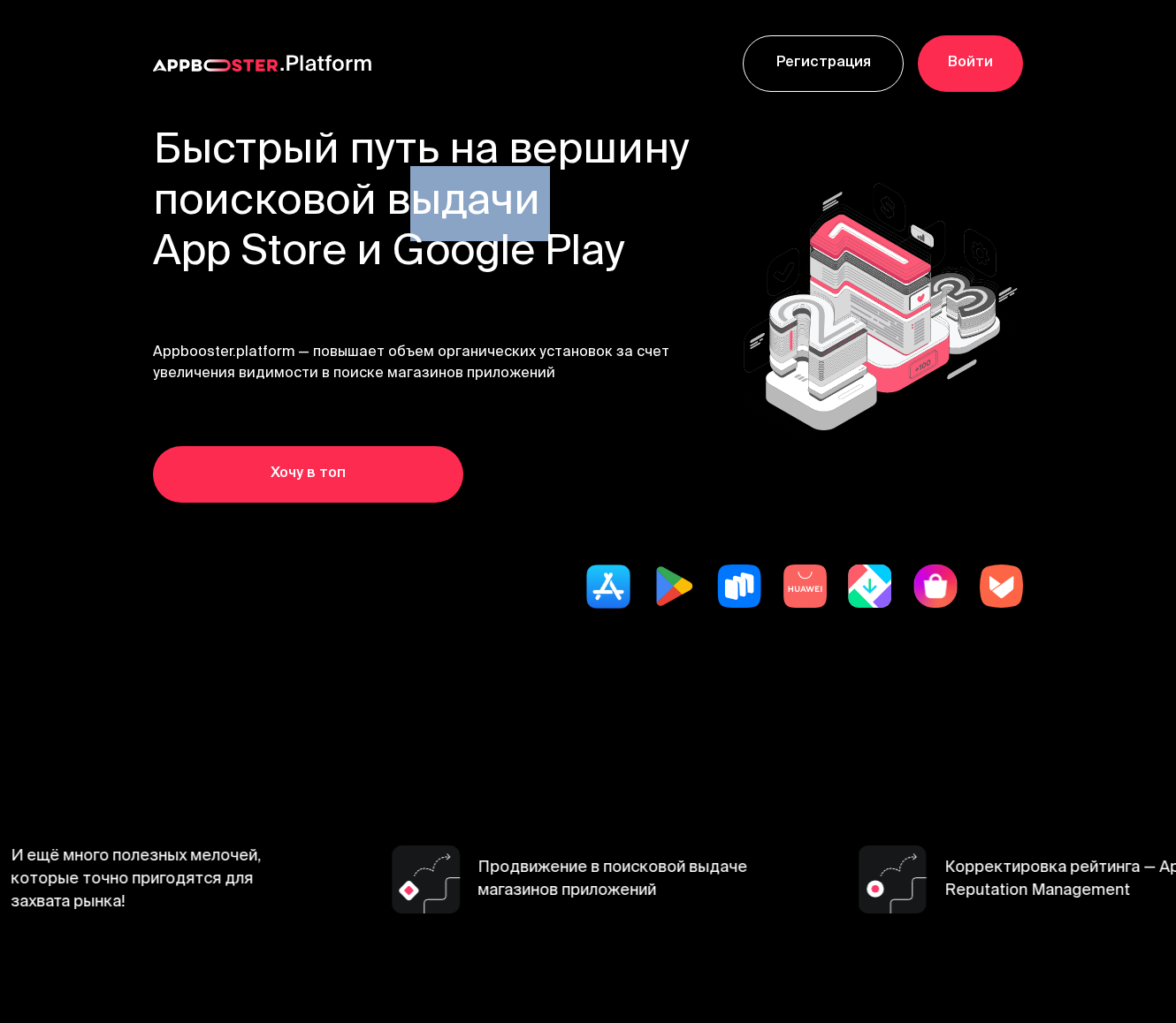
click at [324, 200] on h1 "Быстрый путь на вершину поисковой выдачи App Store и Google Play" at bounding box center [421, 203] width 537 height 153
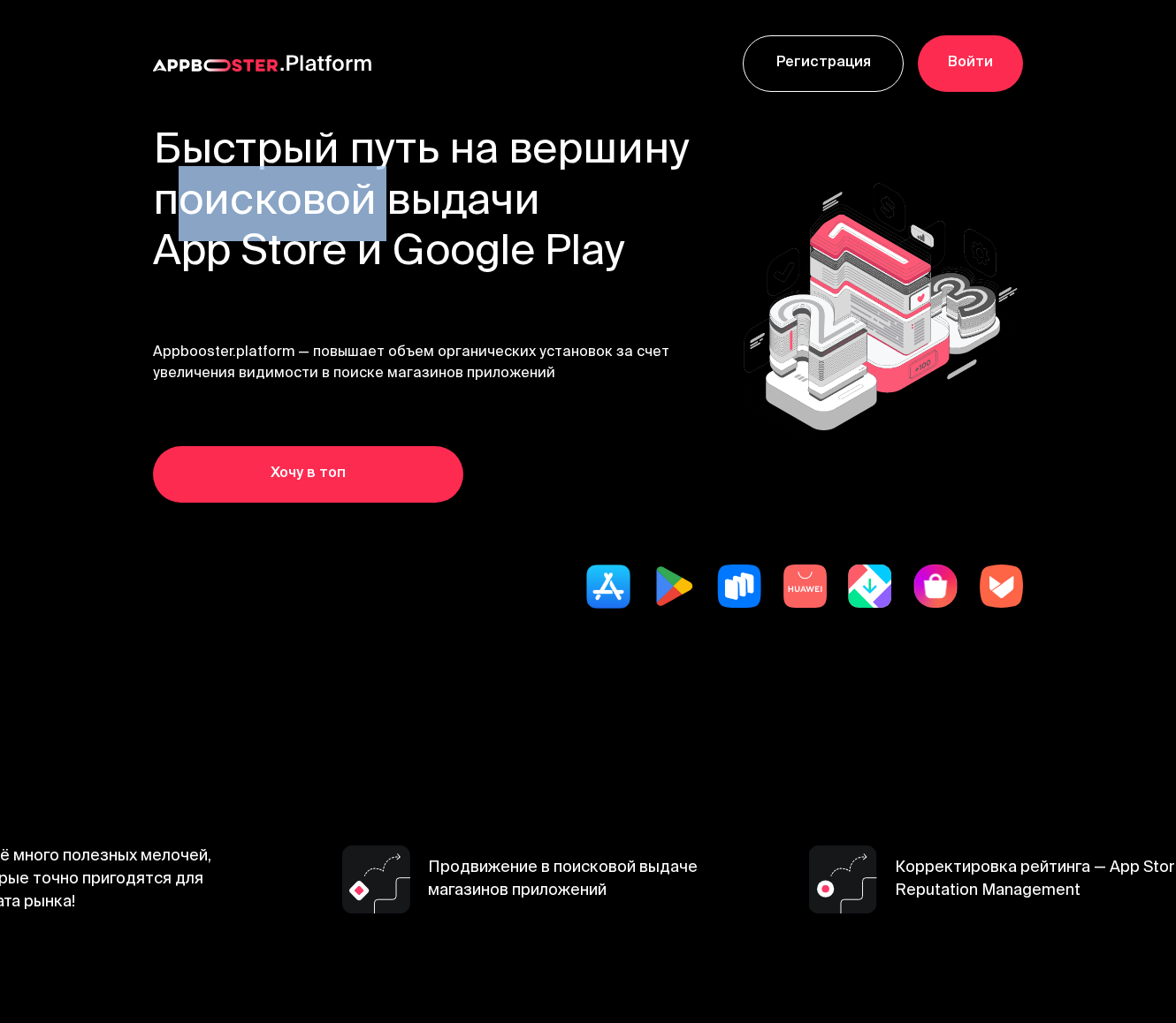
click at [442, 196] on h1 "Быстрый путь на вершину поисковой выдачи App Store и Google Play" at bounding box center [421, 203] width 537 height 153
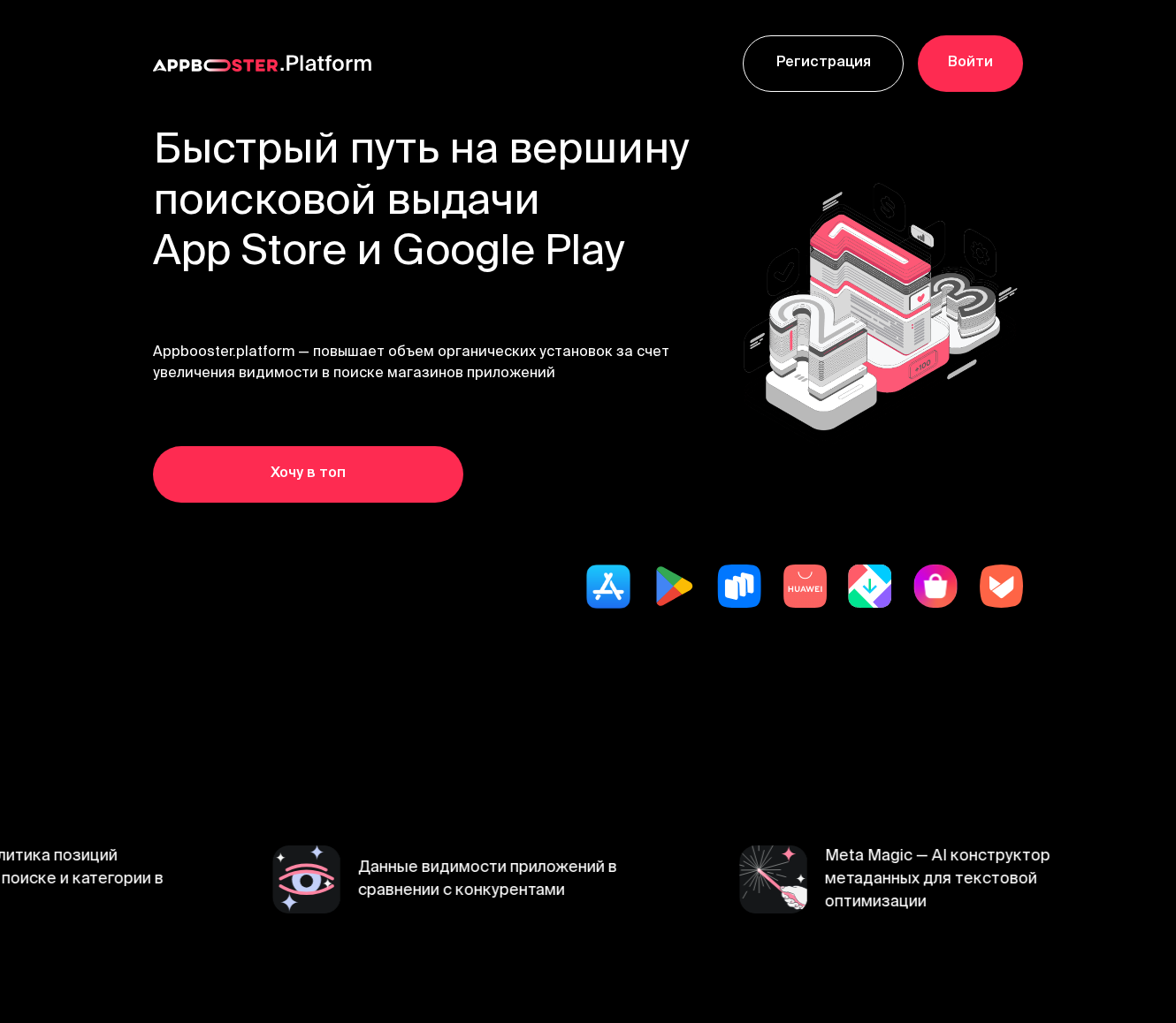
click at [432, 97] on div "Регистрация Войти" at bounding box center [588, 63] width 1176 height 127
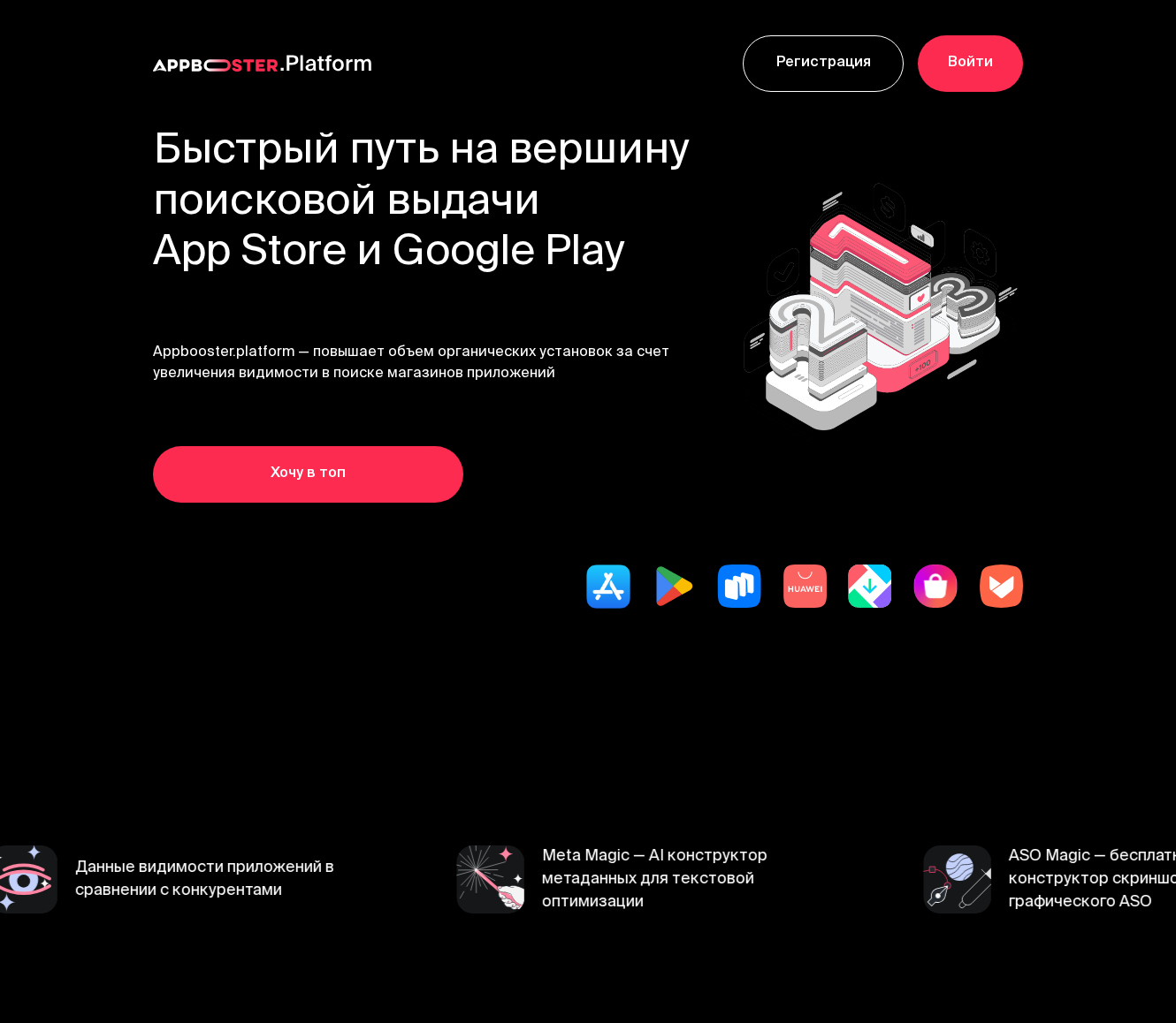
click at [190, 142] on h1 "Быстрый путь на вершину поисковой выдачи App Store и Google Play" at bounding box center [421, 203] width 537 height 153
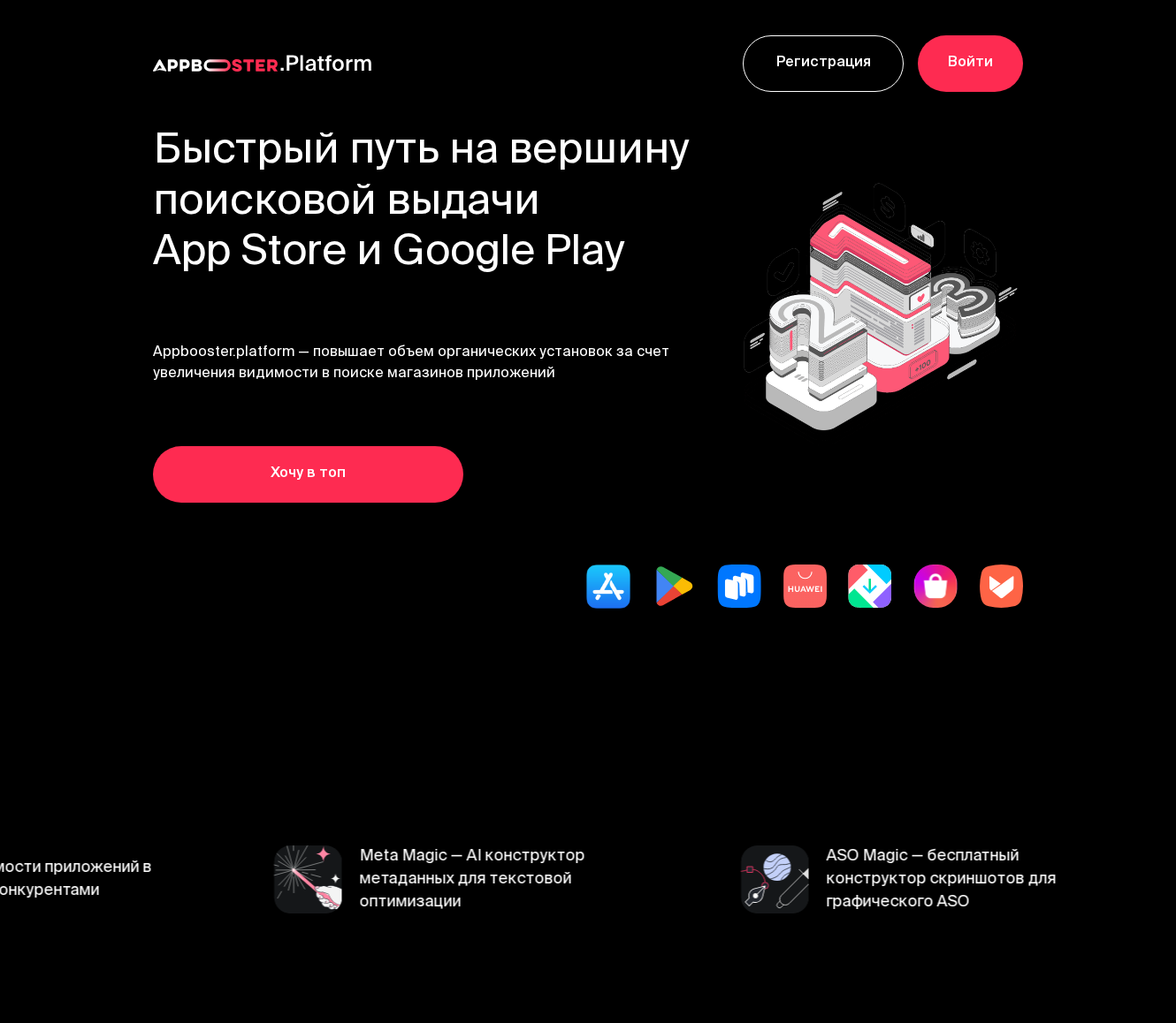
drag, startPoint x: 156, startPoint y: 145, endPoint x: 680, endPoint y: 263, distance: 537.1
click at [680, 263] on h1 "Быстрый путь на вершину поисковой выдачи App Store и Google Play" at bounding box center [421, 203] width 537 height 153
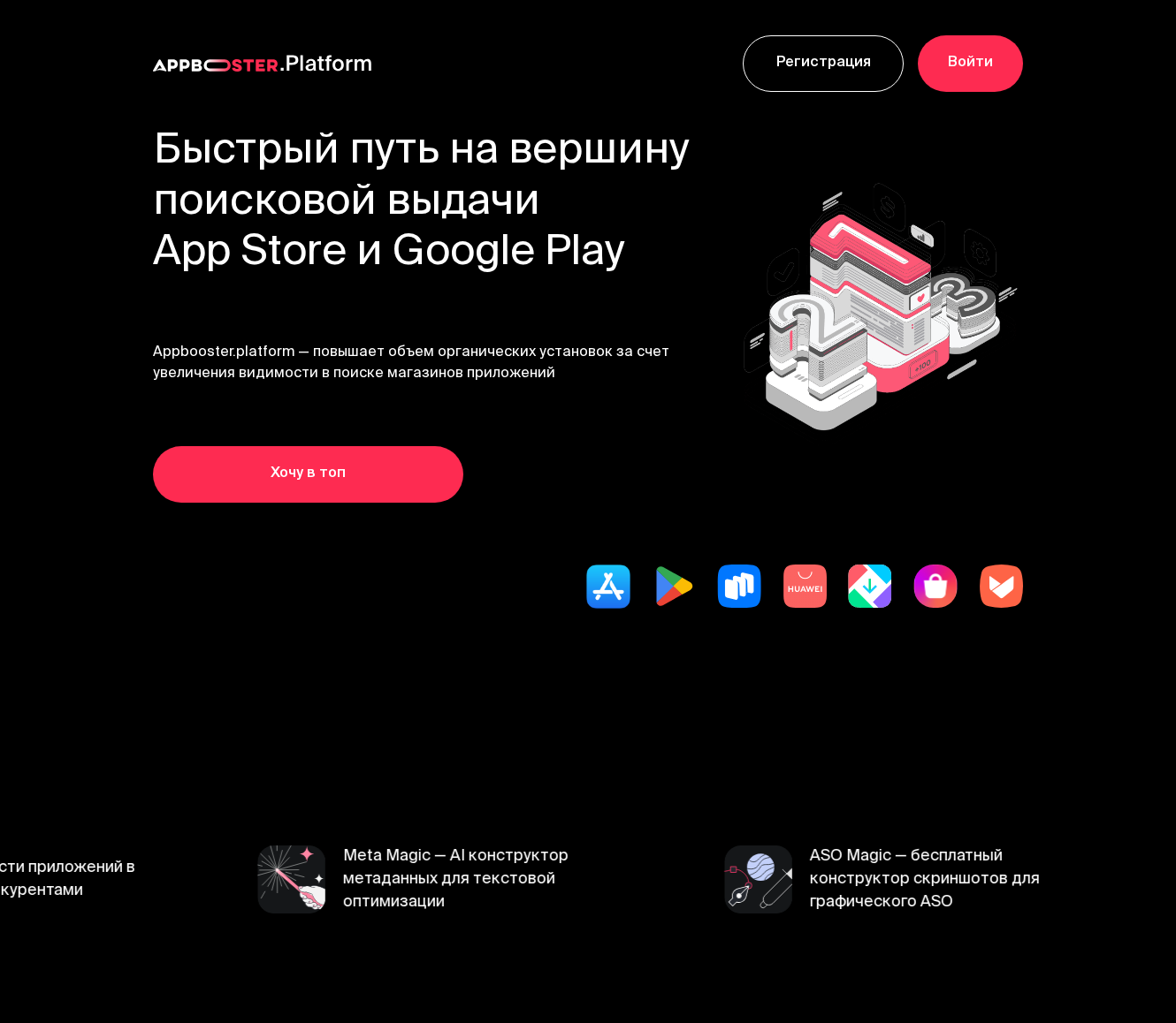
click at [705, 237] on div "Быстрый путь на вершину поисковой выдачи App Store и Google Play Appbooster.pla…" at bounding box center [587, 315] width 870 height 376
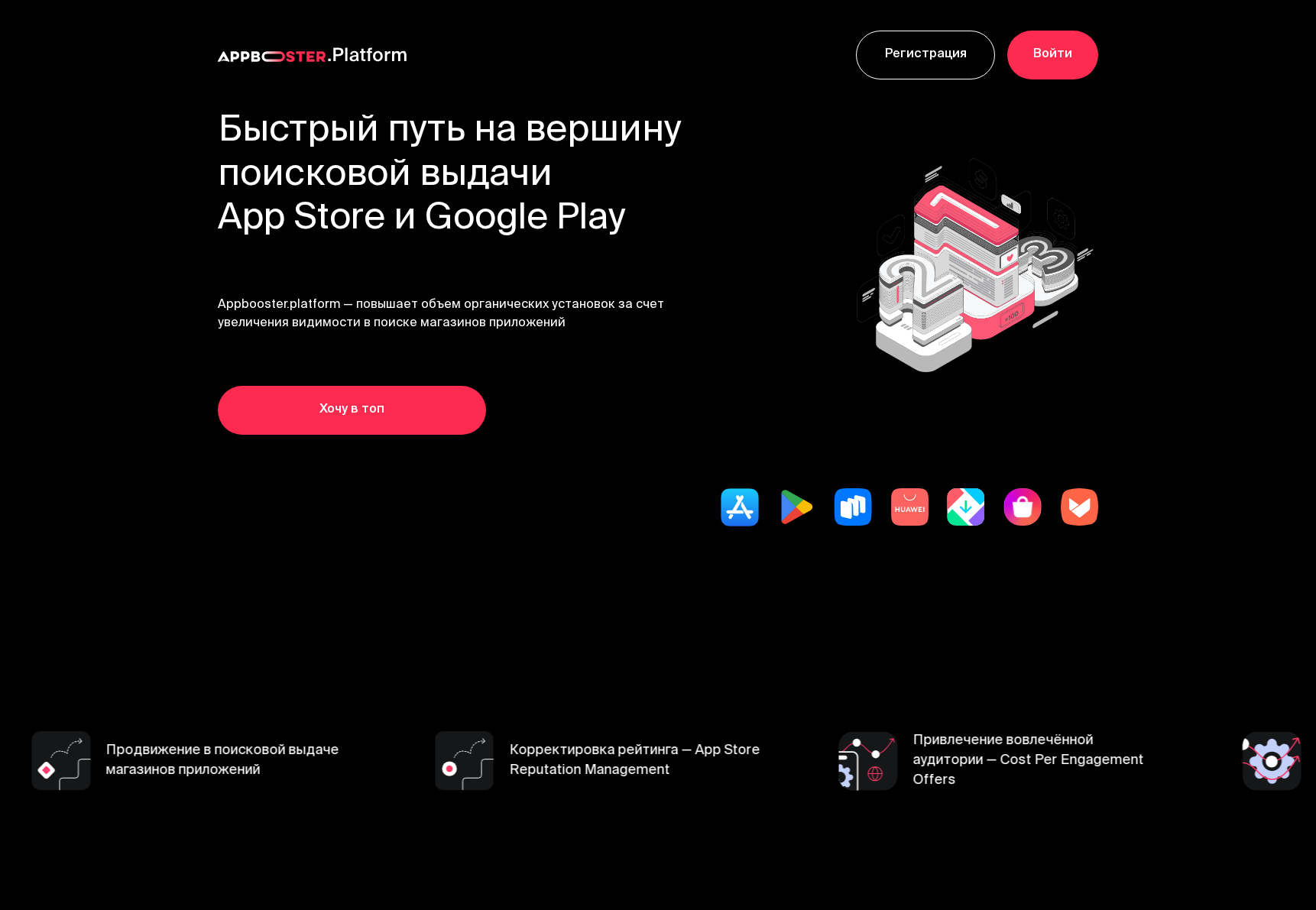
click at [1087, 130] on section "Быстрый путь на вершину поисковой выдачи App Store и Google Play Appbooster.pla…" at bounding box center [657, 367] width 1223 height 514
